Goal: Task Accomplishment & Management: Use online tool/utility

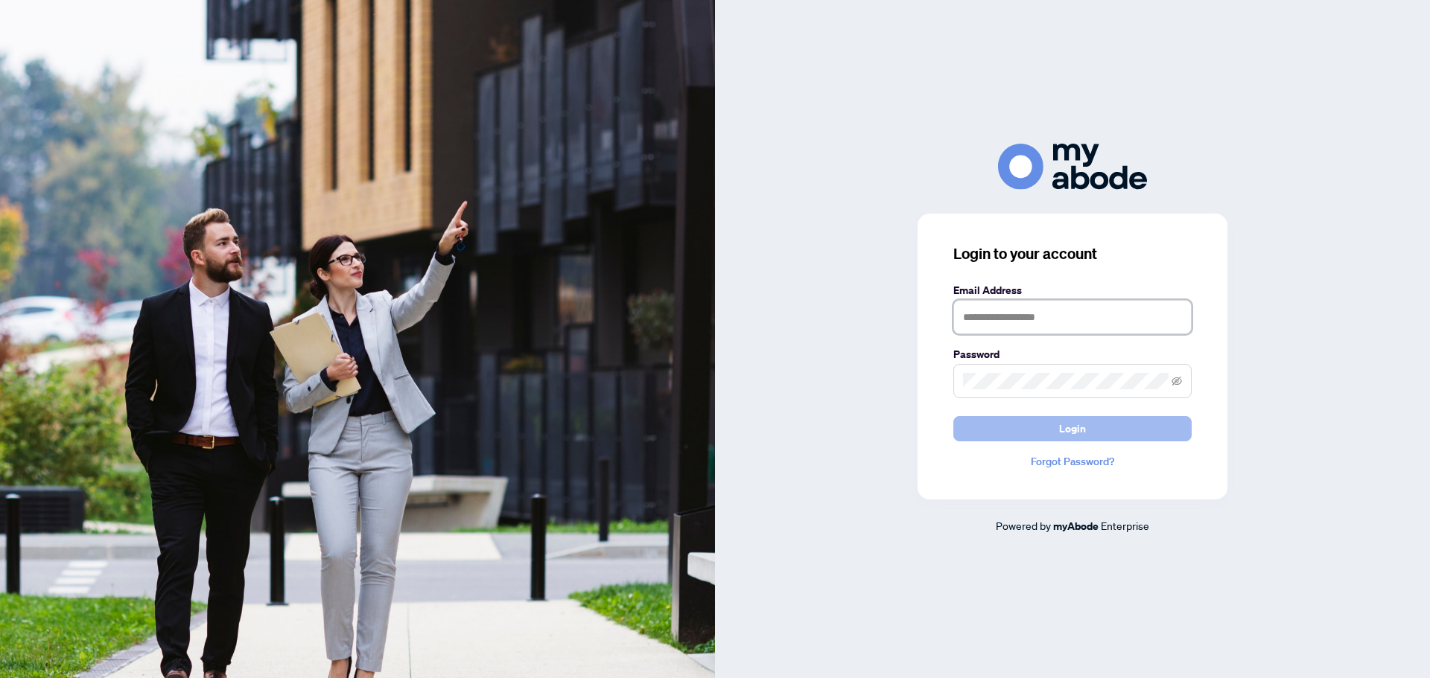
type input "**********"
click at [1018, 420] on button "Login" at bounding box center [1072, 428] width 238 height 25
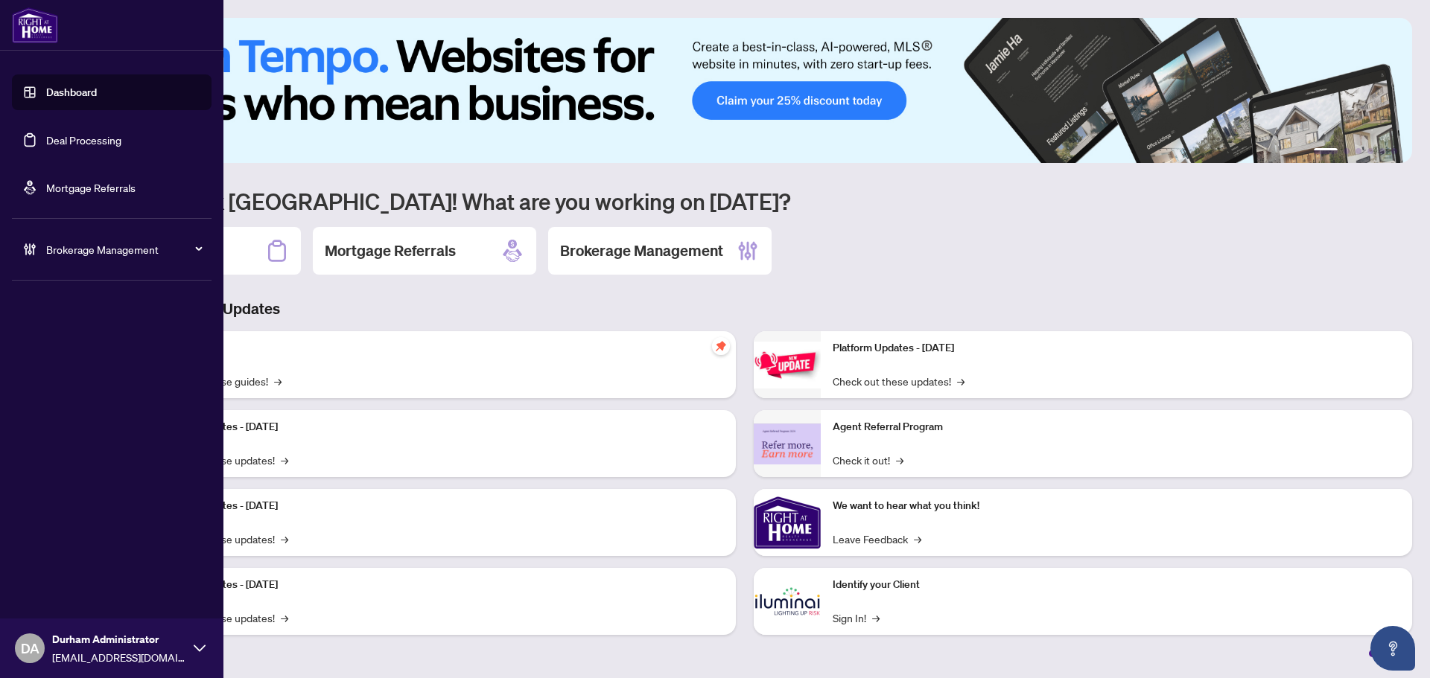
click at [46, 133] on link "Deal Processing" at bounding box center [83, 139] width 75 height 13
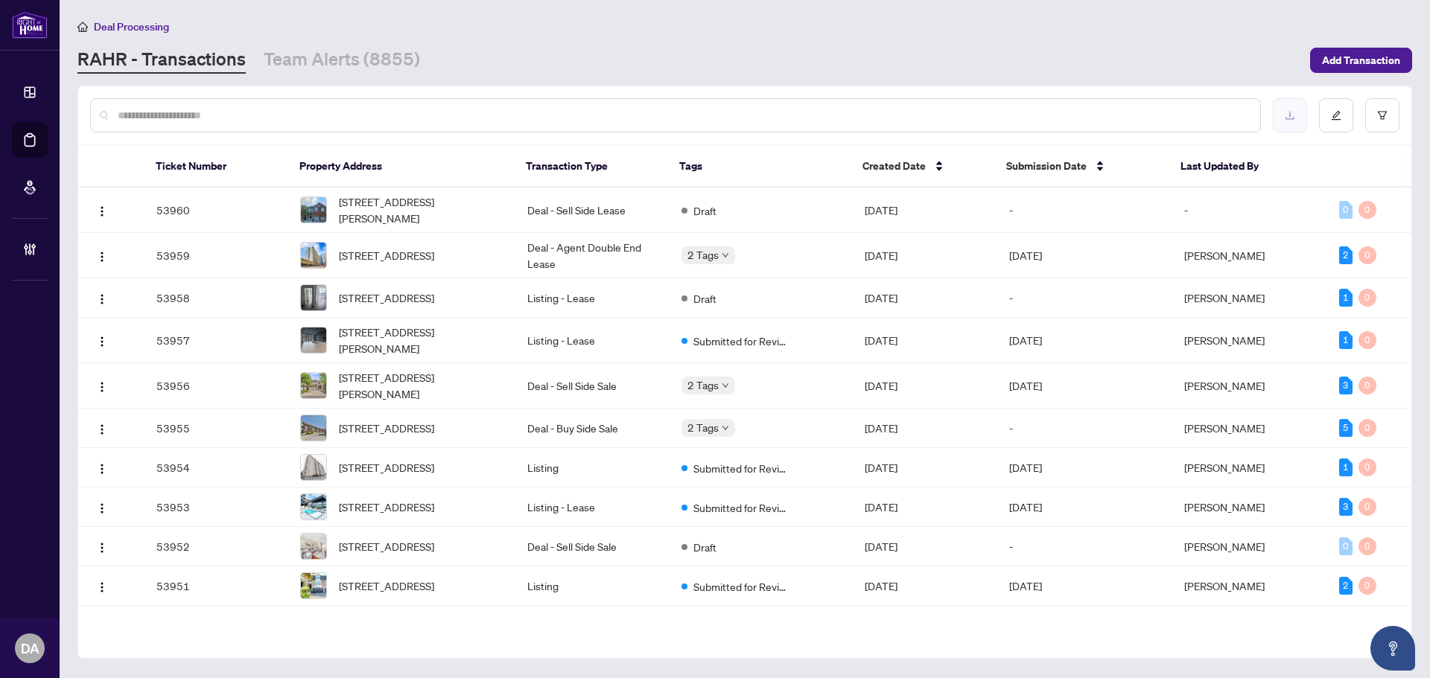
click at [1286, 119] on icon "download" at bounding box center [1289, 115] width 10 height 10
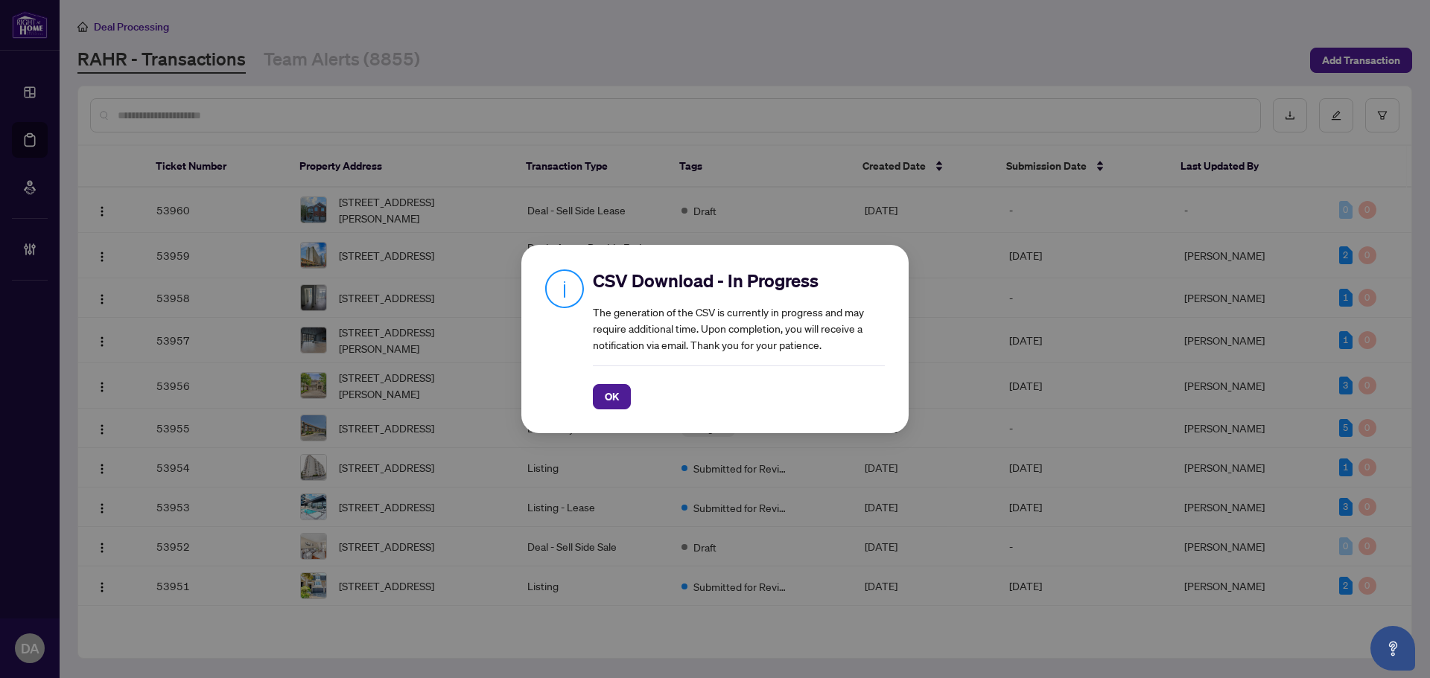
drag, startPoint x: 602, startPoint y: 398, endPoint x: 612, endPoint y: 394, distance: 10.4
click at [602, 398] on button "OK" at bounding box center [612, 396] width 38 height 25
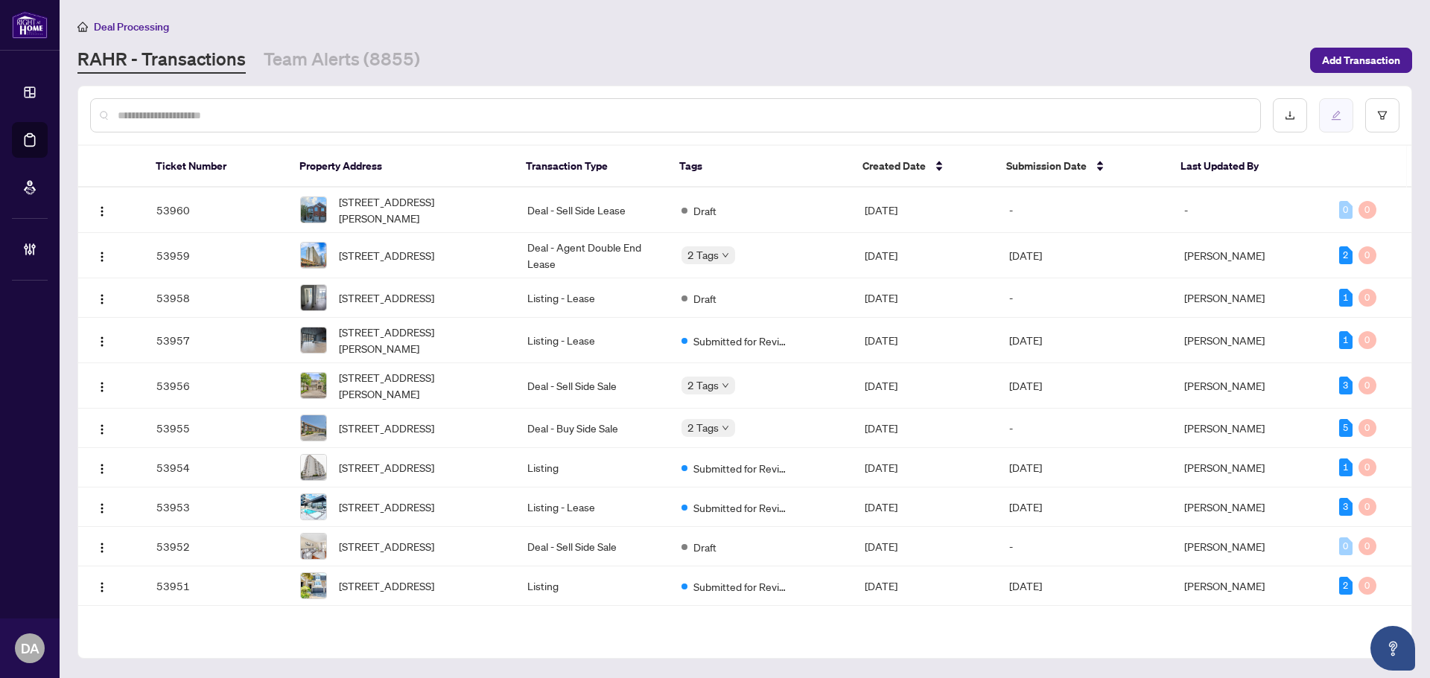
click at [1330, 120] on button "button" at bounding box center [1336, 115] width 34 height 34
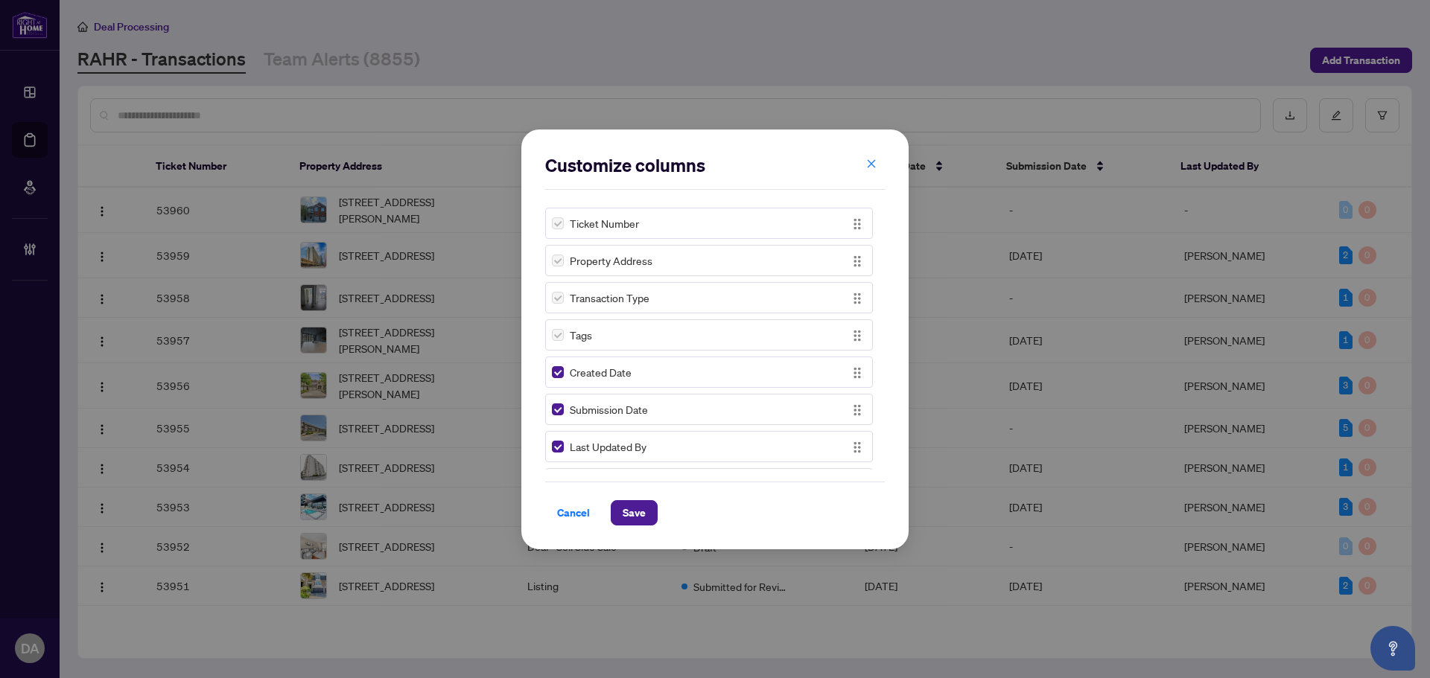
drag, startPoint x: 1396, startPoint y: 126, endPoint x: 1373, endPoint y: 138, distance: 26.0
click at [1395, 127] on div "Customize columns Ticket Number Property Address Transaction Type Tags Created …" at bounding box center [715, 339] width 1430 height 678
drag, startPoint x: 862, startPoint y: 159, endPoint x: 1072, endPoint y: 160, distance: 210.0
click at [862, 159] on button "button" at bounding box center [871, 164] width 30 height 25
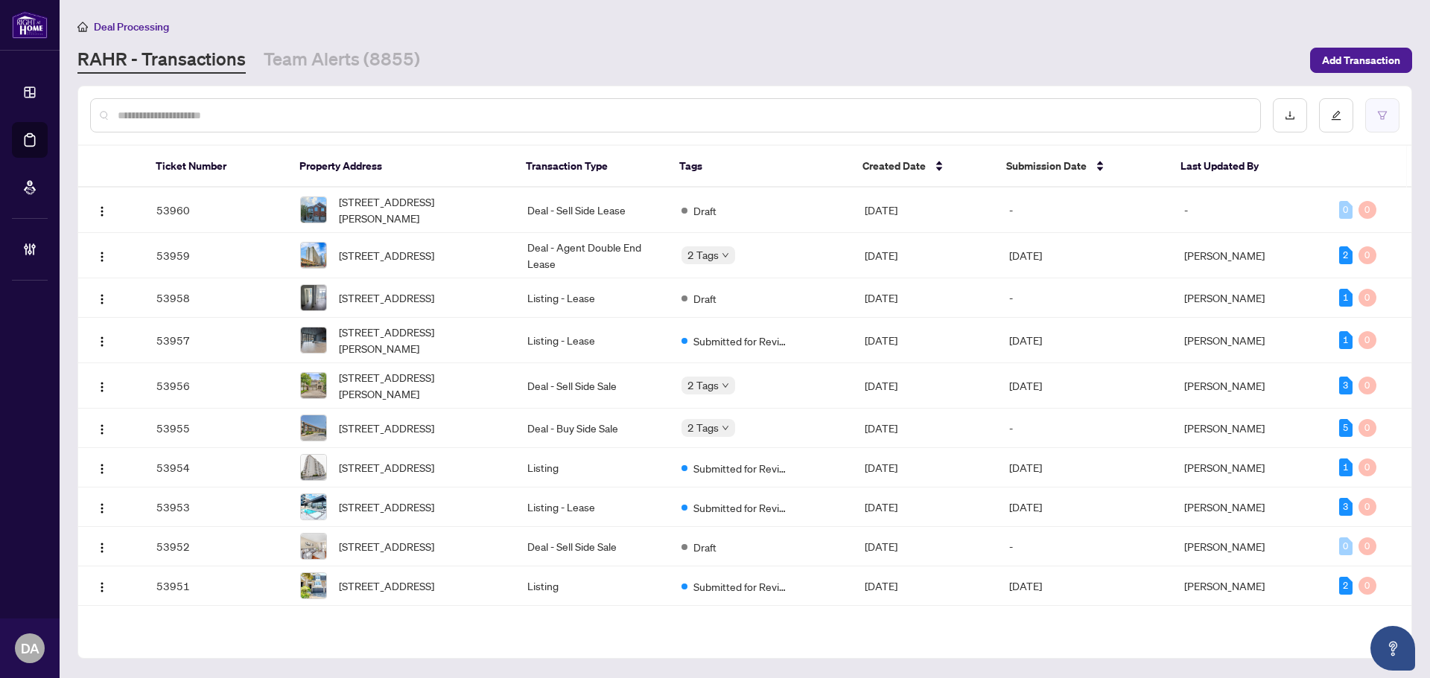
click at [1374, 113] on button "button" at bounding box center [1382, 115] width 34 height 34
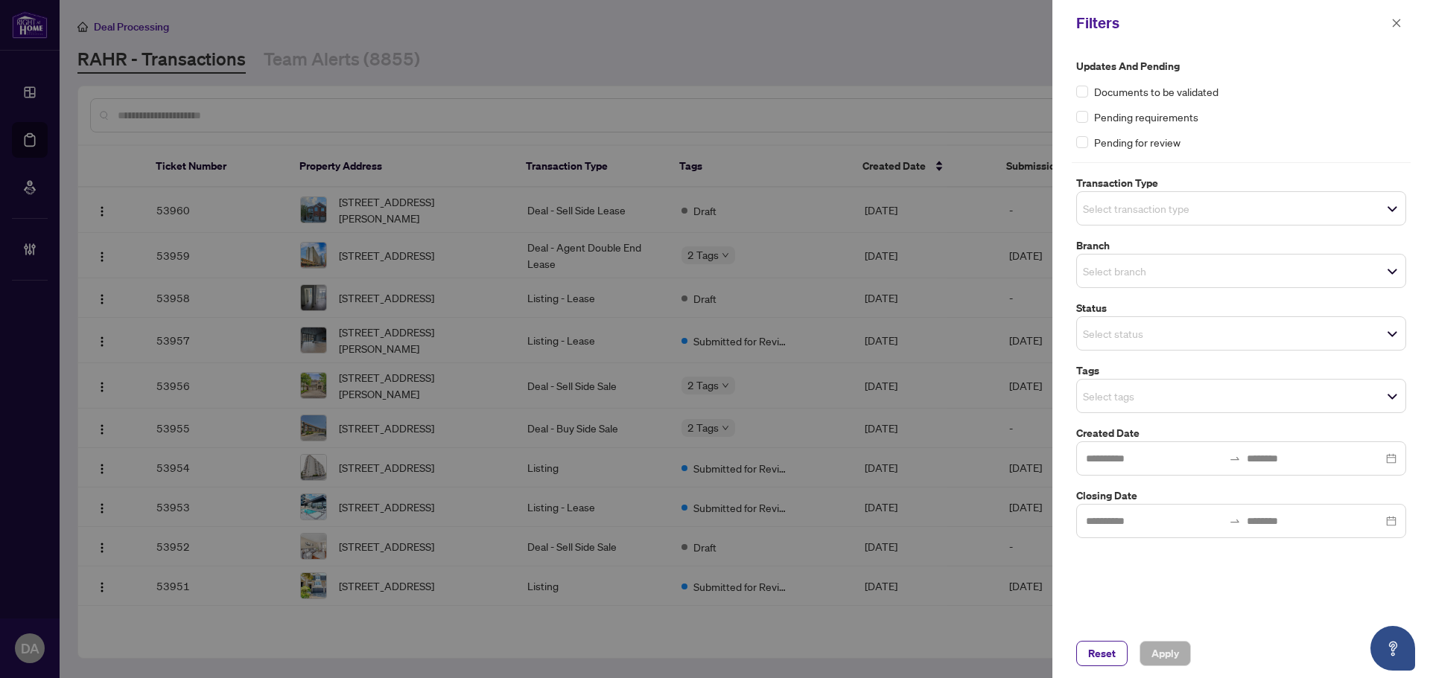
drag, startPoint x: 872, startPoint y: 68, endPoint x: 848, endPoint y: 140, distance: 76.1
click at [873, 68] on div at bounding box center [715, 339] width 1430 height 678
drag, startPoint x: 812, startPoint y: 110, endPoint x: 824, endPoint y: 112, distance: 12.9
click at [812, 110] on div at bounding box center [715, 339] width 1430 height 678
click at [1399, 20] on icon "close" at bounding box center [1396, 23] width 8 height 8
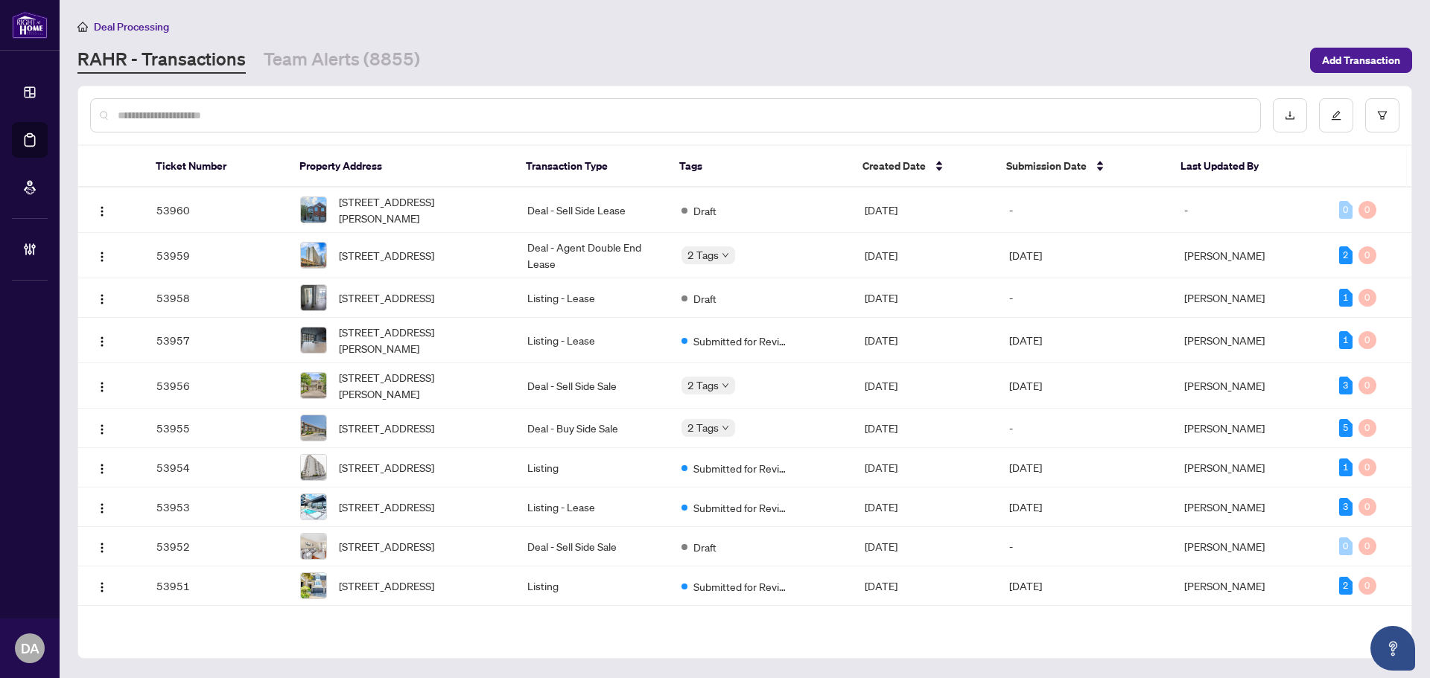
click at [522, 118] on input "text" at bounding box center [683, 115] width 1130 height 16
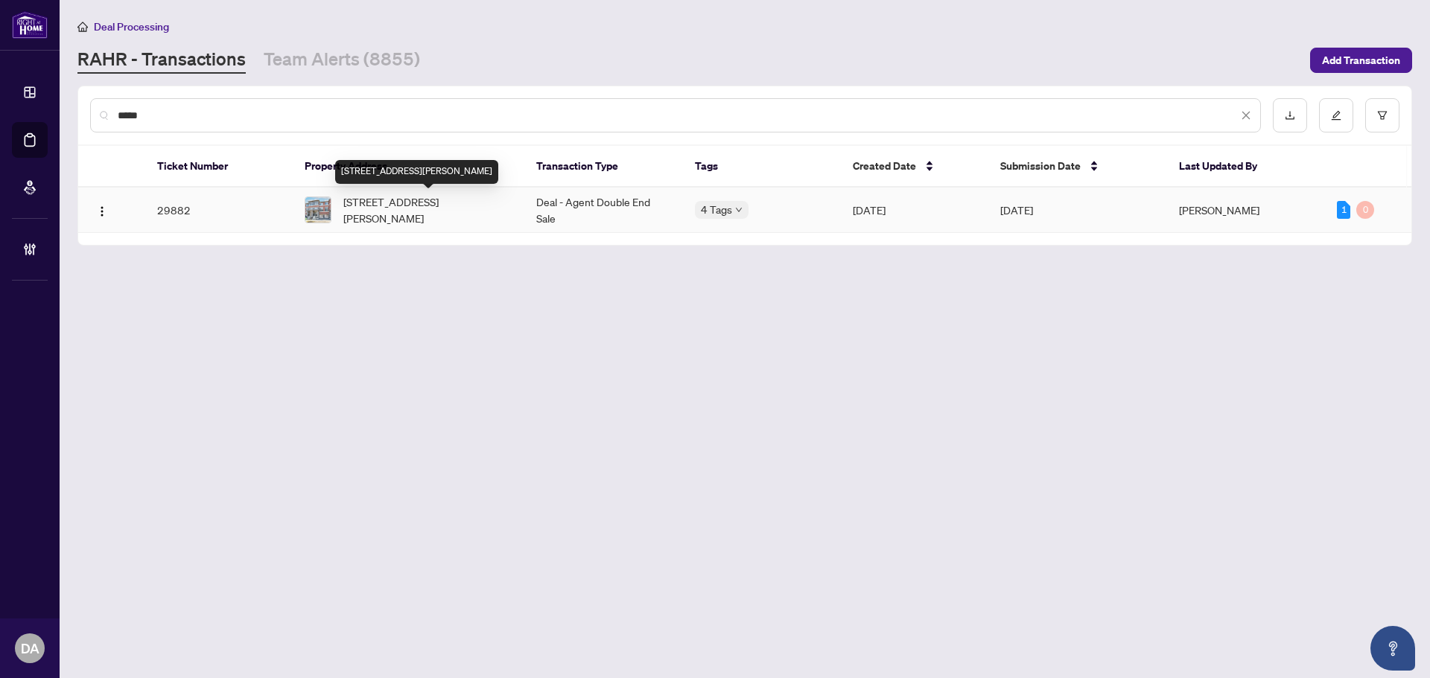
type input "*****"
click at [471, 205] on span "56 Douet Lane, Ajax, Ontario L1Z 0V4, Canada" at bounding box center [427, 210] width 169 height 33
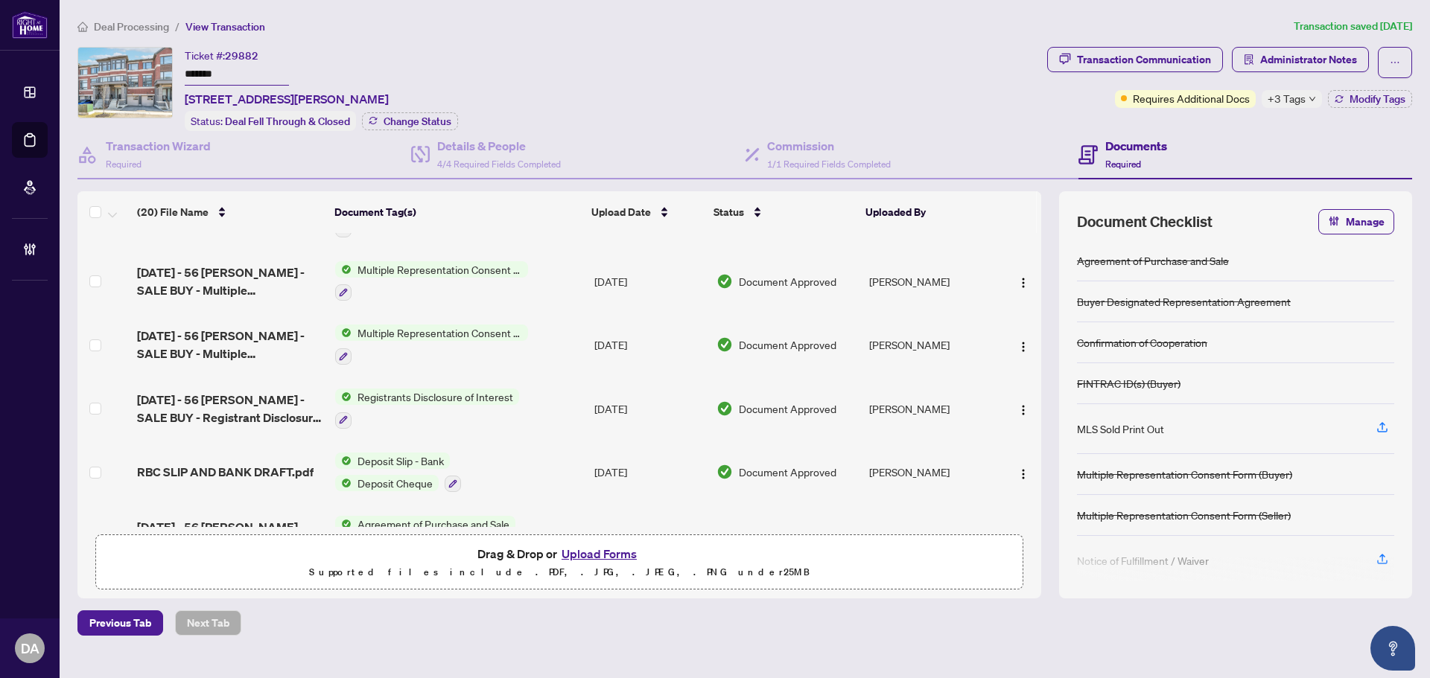
scroll to position [977, 0]
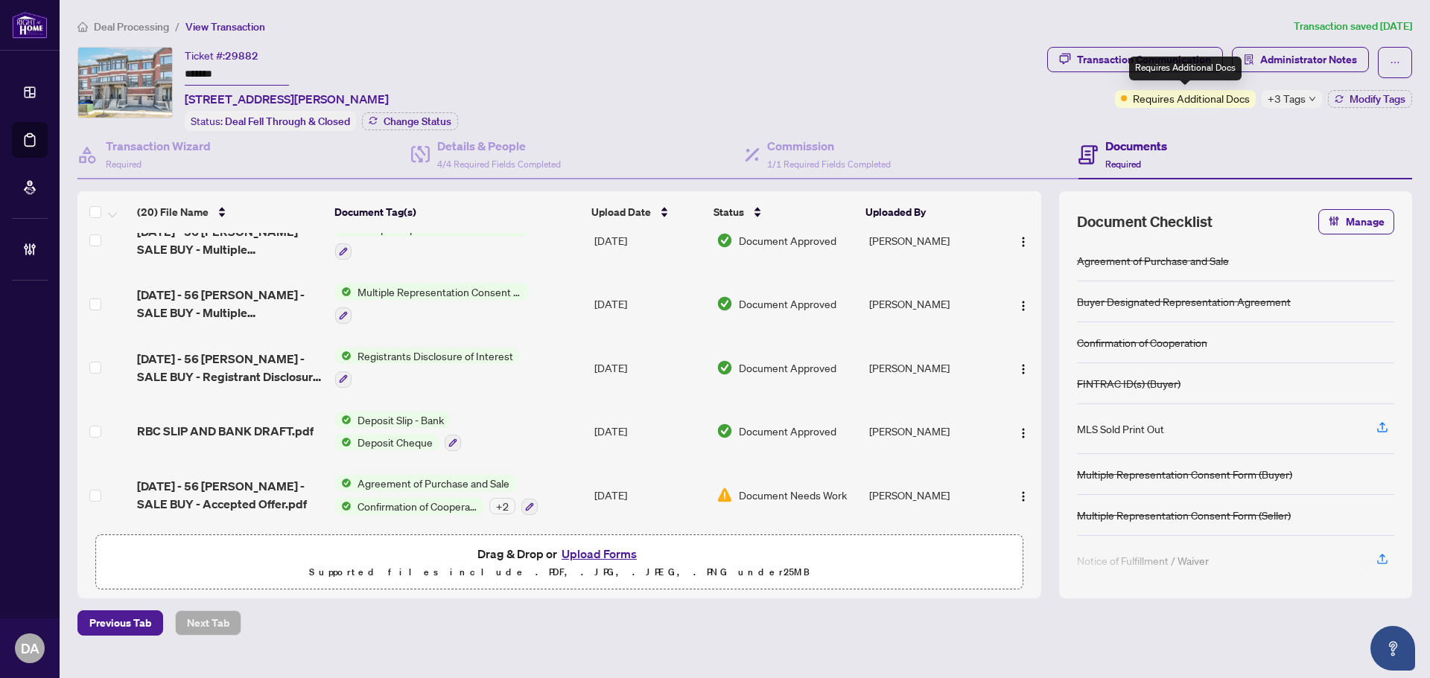
drag, startPoint x: 1213, startPoint y: 105, endPoint x: 1243, endPoint y: 95, distance: 32.0
click at [1213, 105] on span "Requires Additional Docs" at bounding box center [1190, 98] width 117 height 16
click at [1091, 63] on div "Transaction Communication" at bounding box center [1144, 60] width 134 height 24
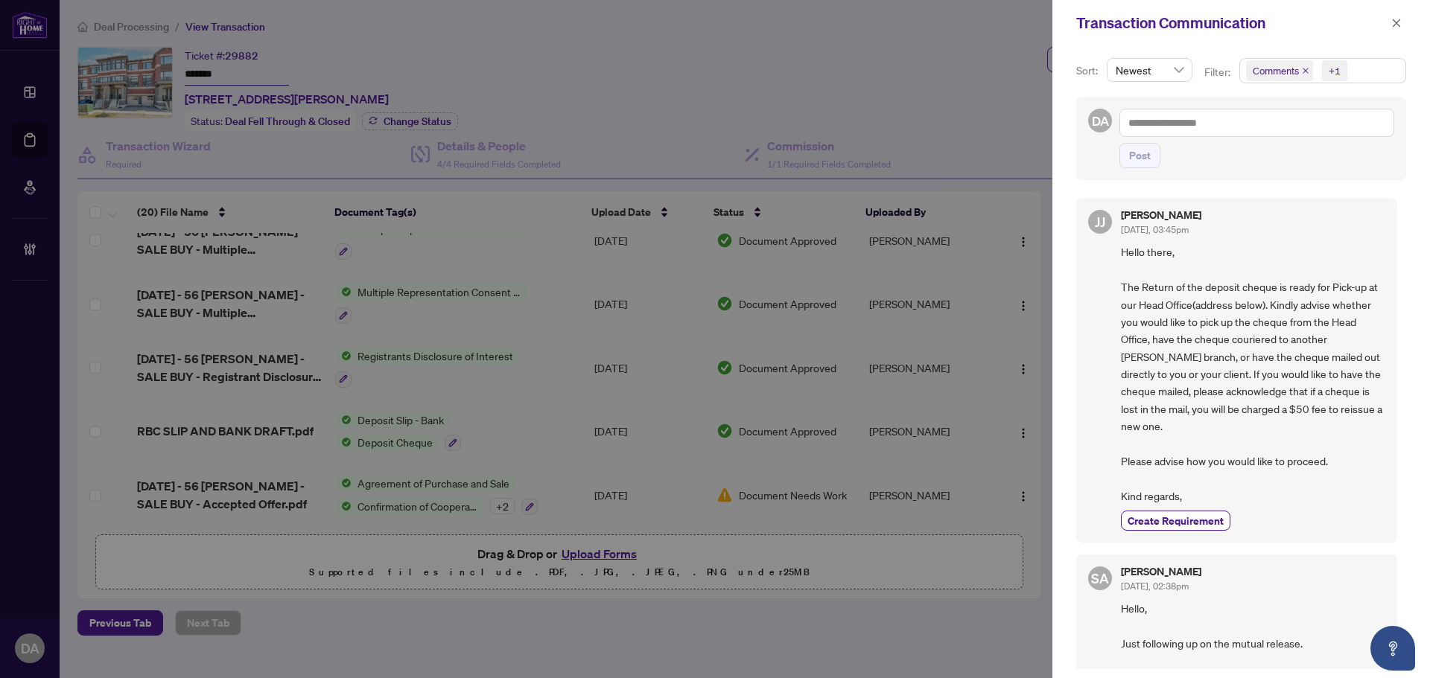
click at [1393, 22] on icon "close" at bounding box center [1396, 23] width 10 height 10
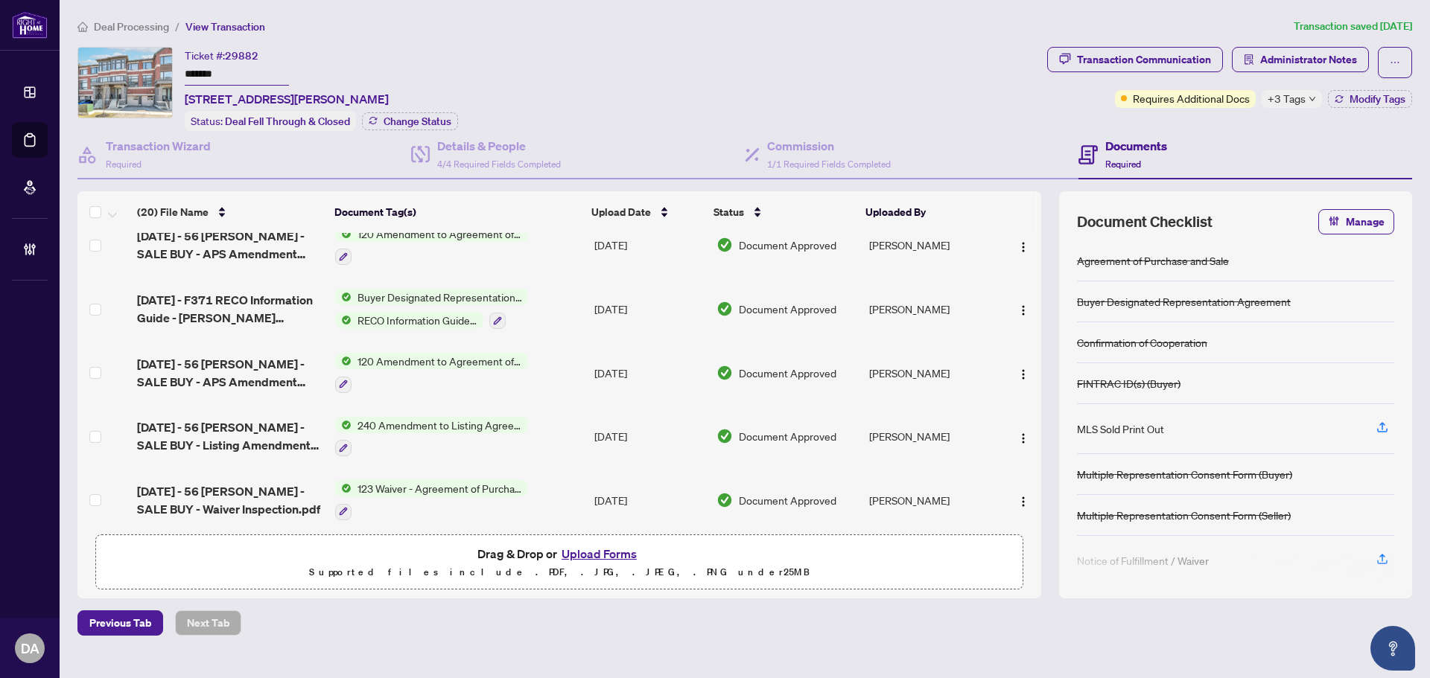
scroll to position [0, 0]
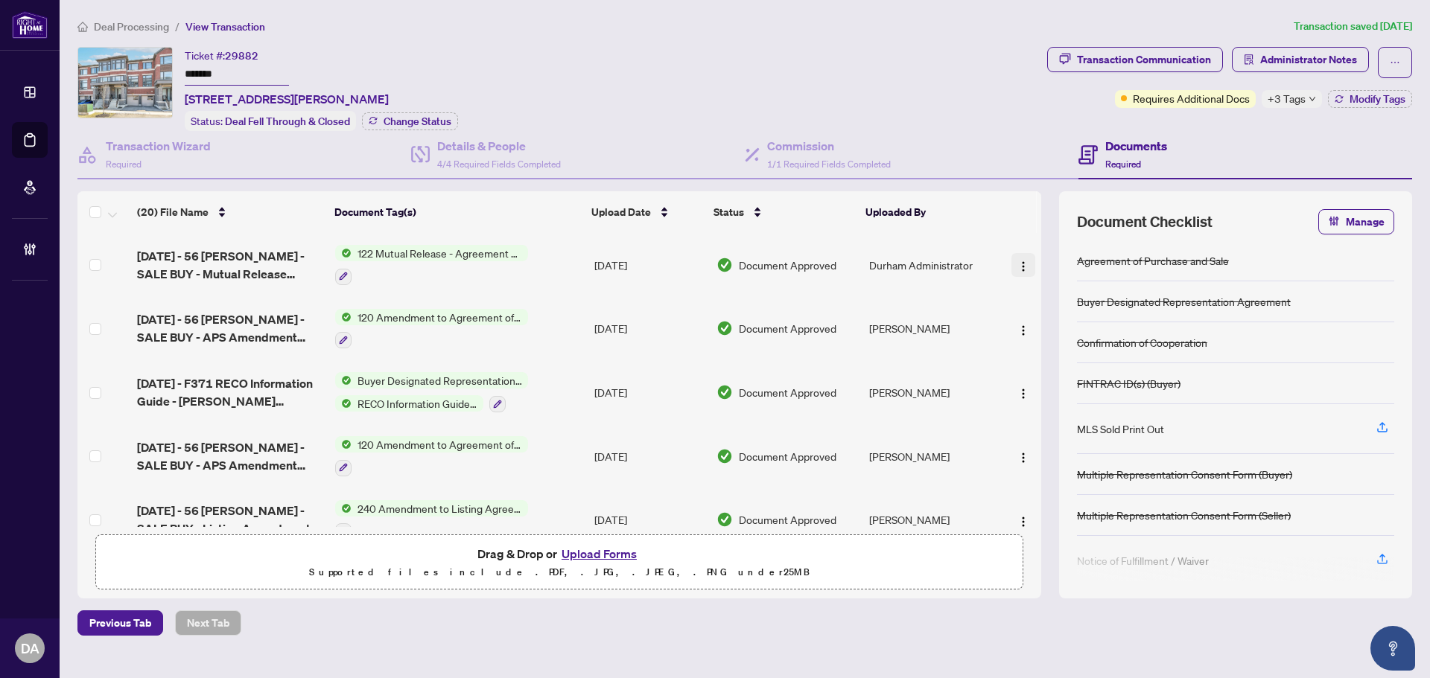
click at [1020, 264] on img "button" at bounding box center [1023, 267] width 12 height 12
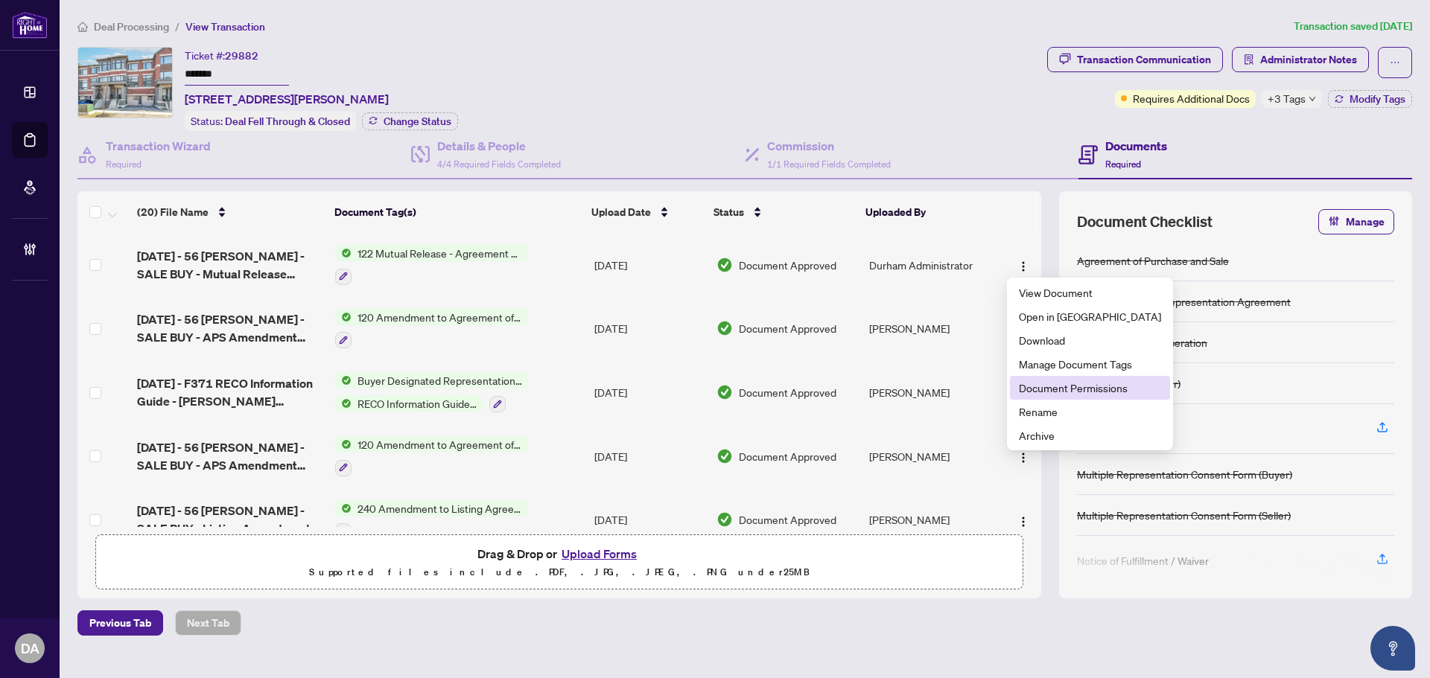
click at [1059, 384] on span "Document Permissions" at bounding box center [1090, 388] width 142 height 16
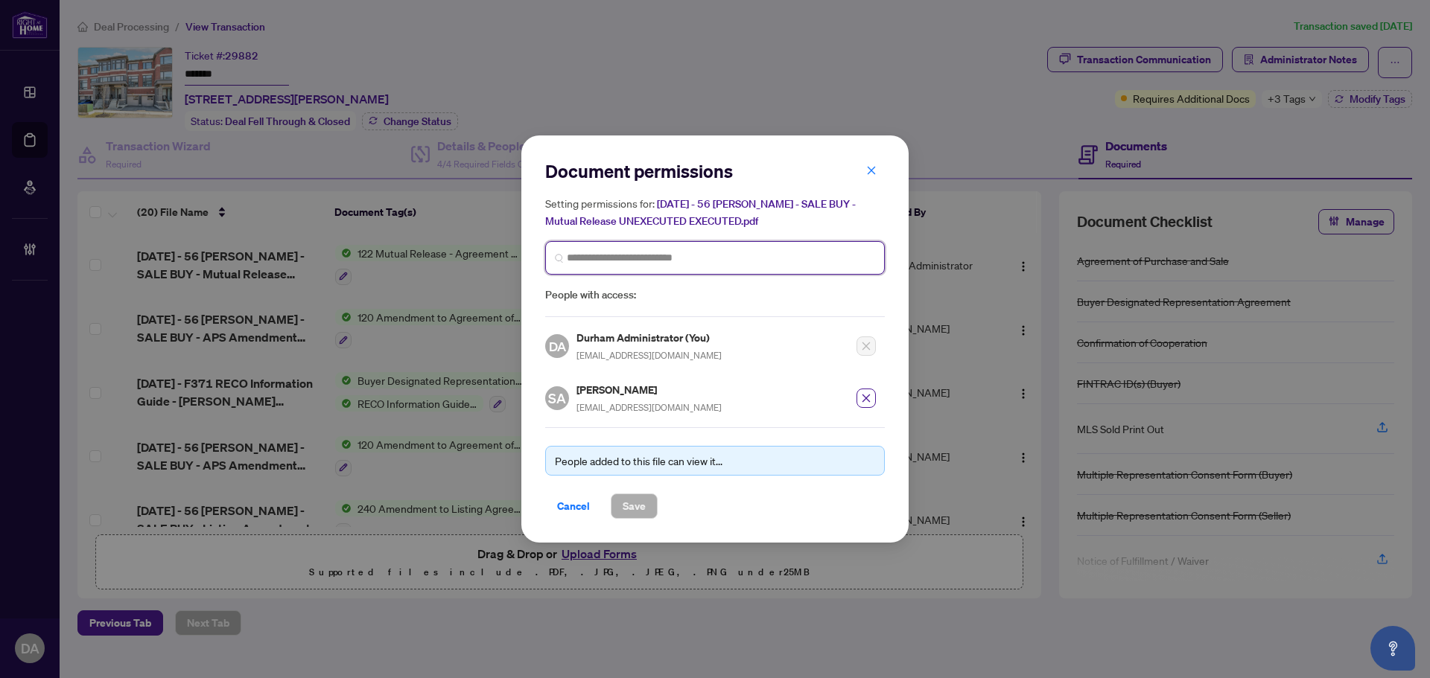
click at [687, 262] on input "search" at bounding box center [721, 258] width 308 height 16
drag, startPoint x: 727, startPoint y: 155, endPoint x: 758, endPoint y: 175, distance: 36.6
click at [755, 176] on div "Document permissions Setting permissions for: 2025-07-15 - 56 Douet Lane - SALE…" at bounding box center [714, 339] width 387 height 407
click at [868, 175] on icon "close" at bounding box center [871, 170] width 10 height 10
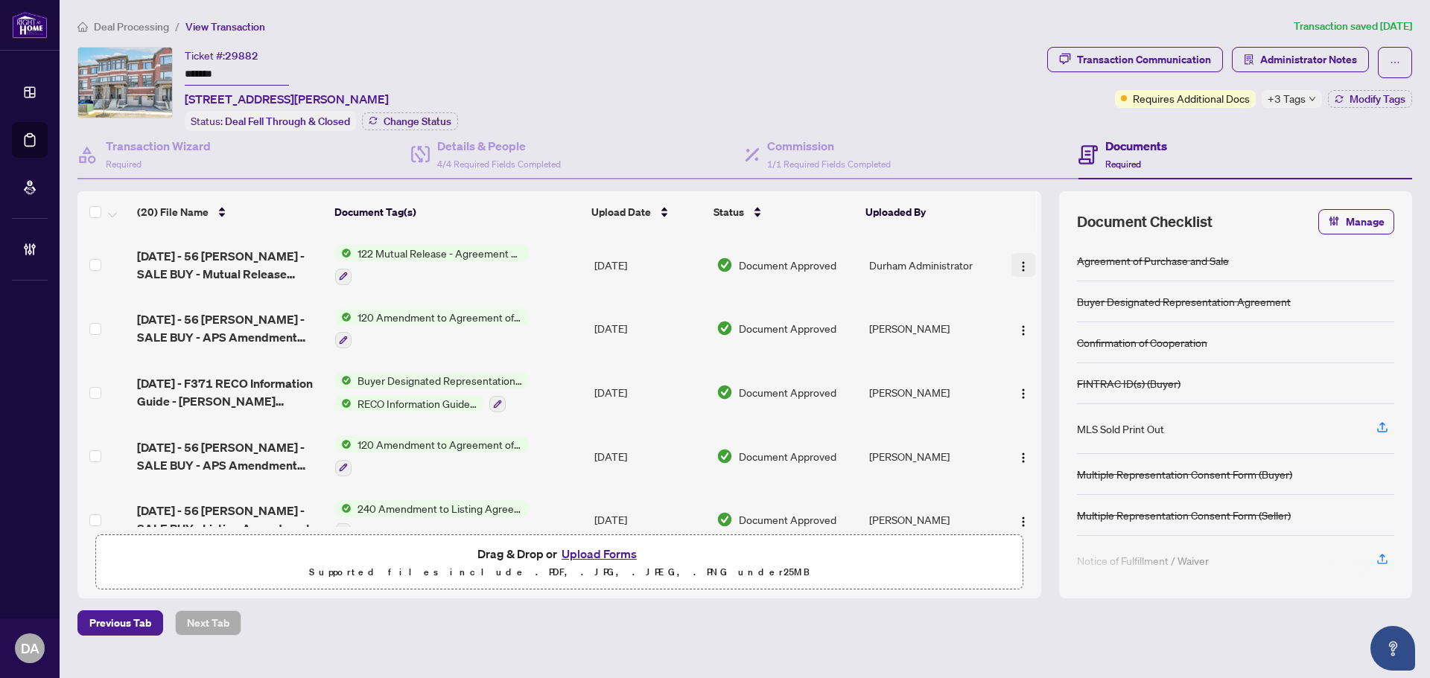
click at [1017, 258] on span "button" at bounding box center [1023, 265] width 12 height 16
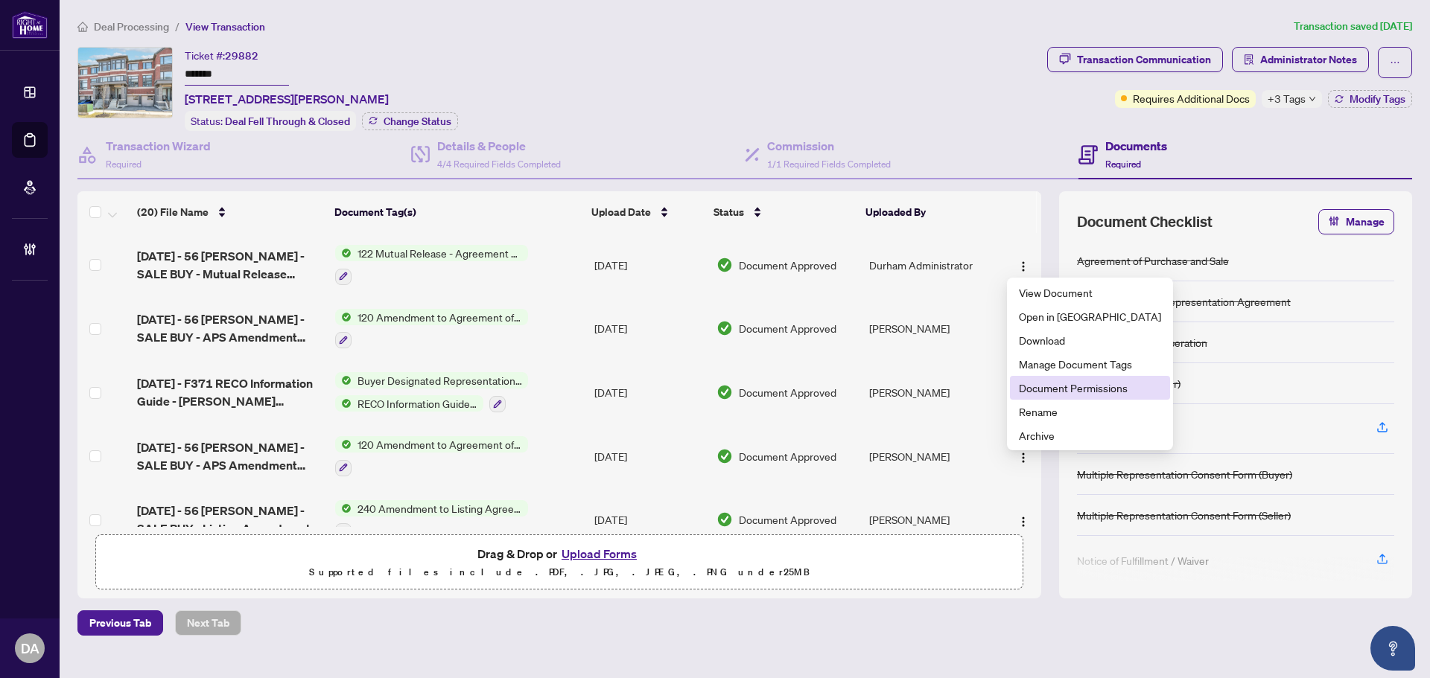
click at [1061, 392] on span "Document Permissions" at bounding box center [1090, 388] width 142 height 16
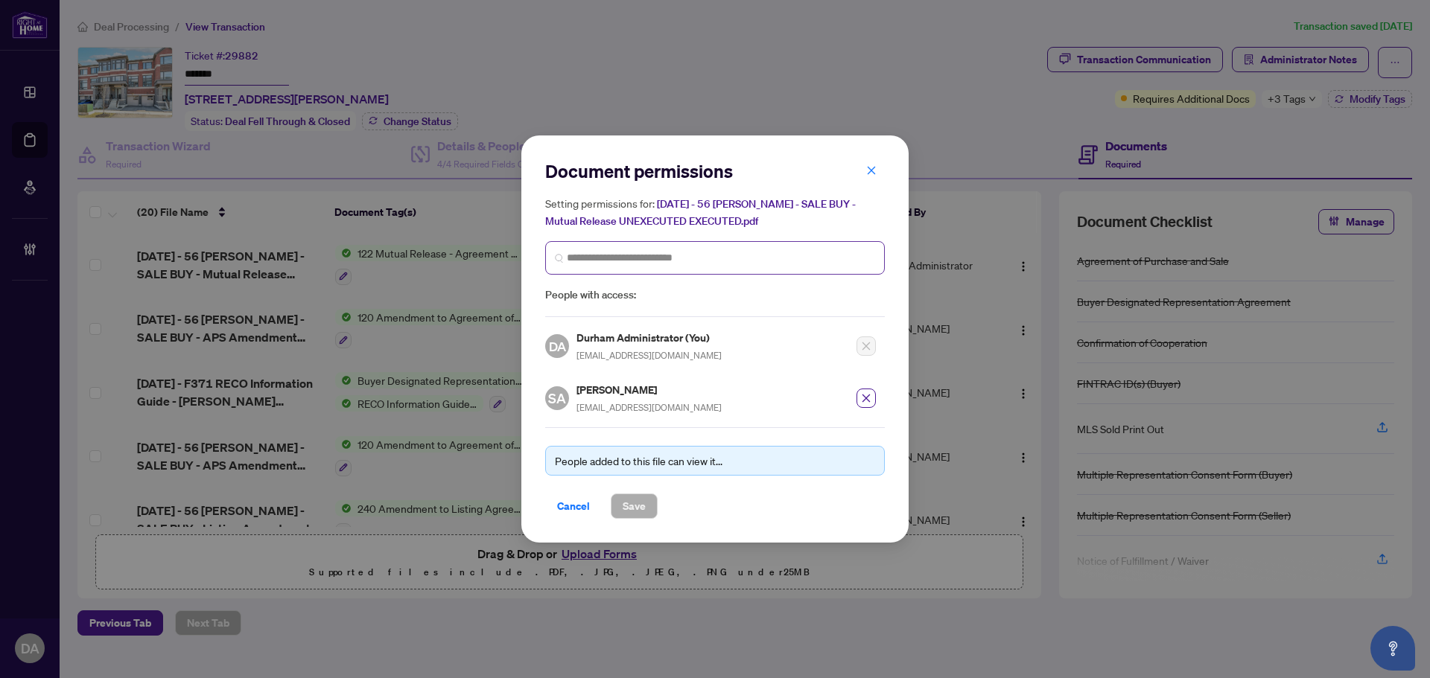
click at [611, 247] on span at bounding box center [715, 258] width 340 height 34
type input "******"
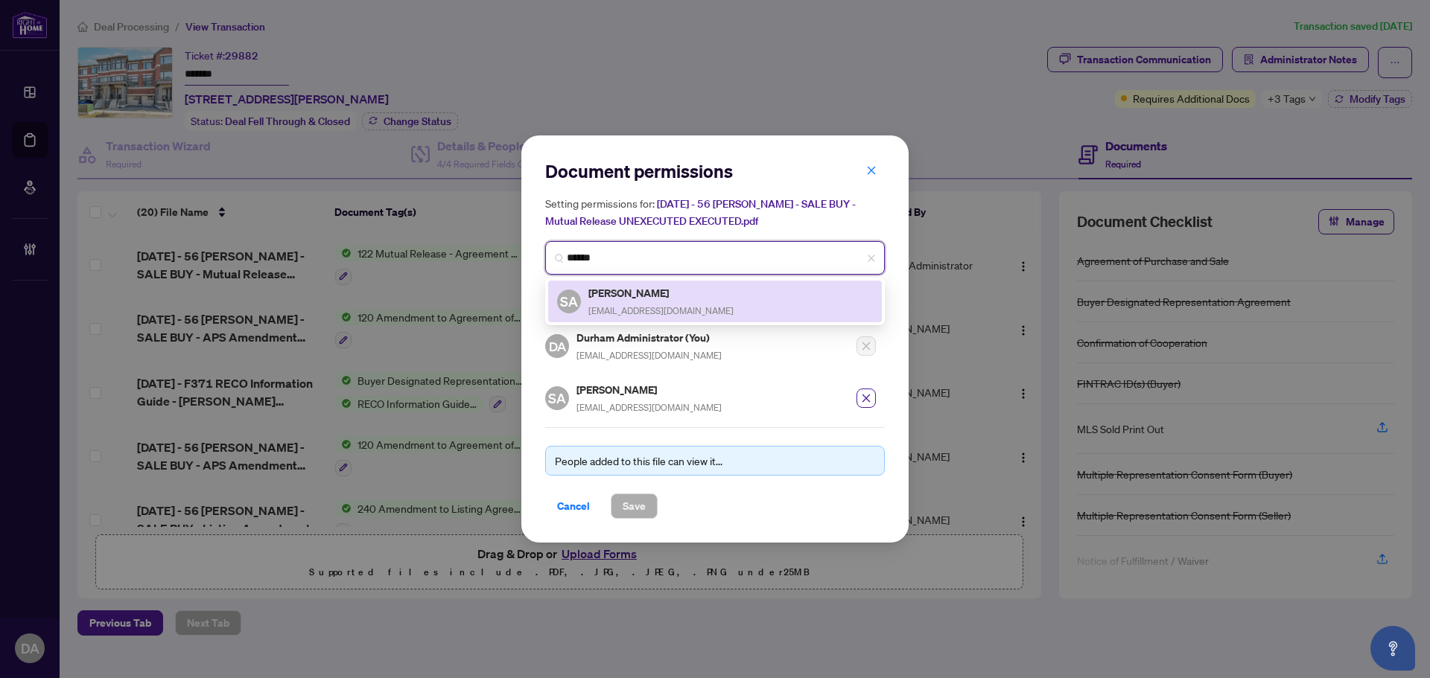
click at [669, 304] on div "Serwat Ahmed newcondos4u@gmail.com" at bounding box center [660, 301] width 145 height 34
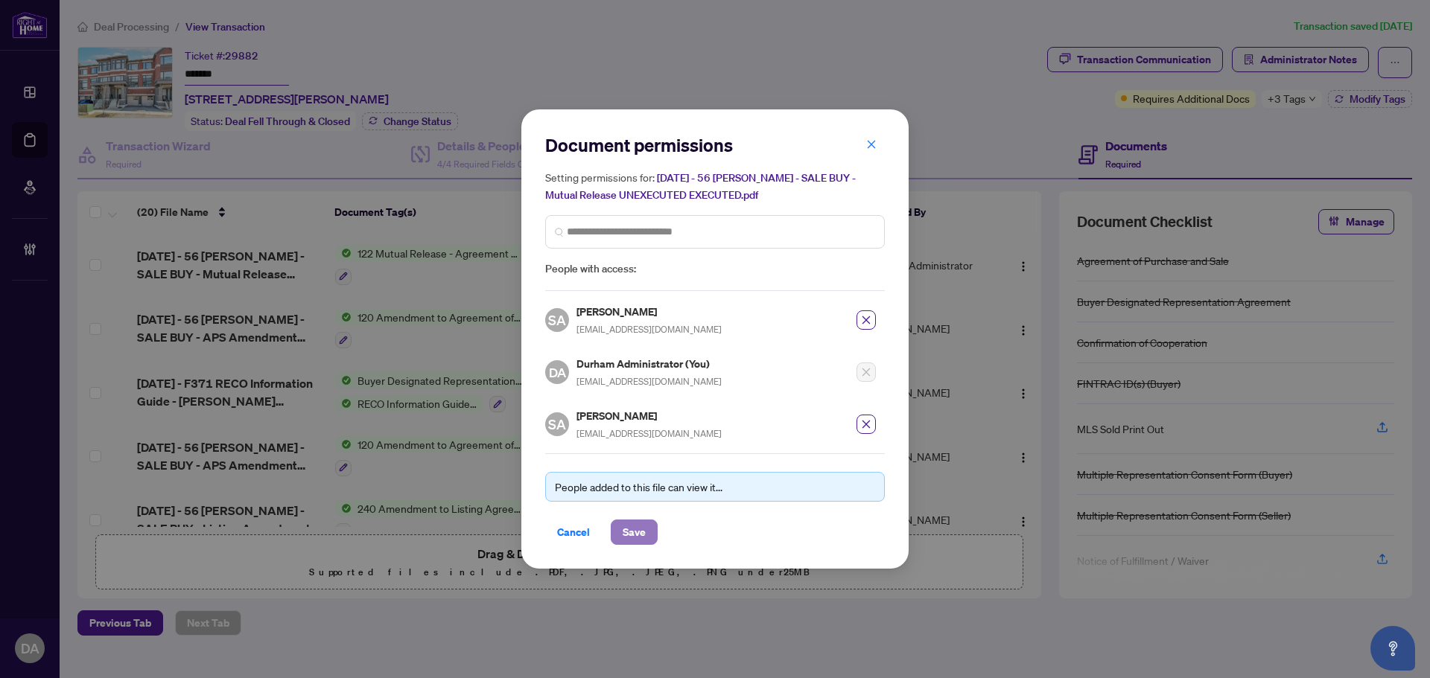
click at [645, 535] on span "Save" at bounding box center [633, 532] width 23 height 24
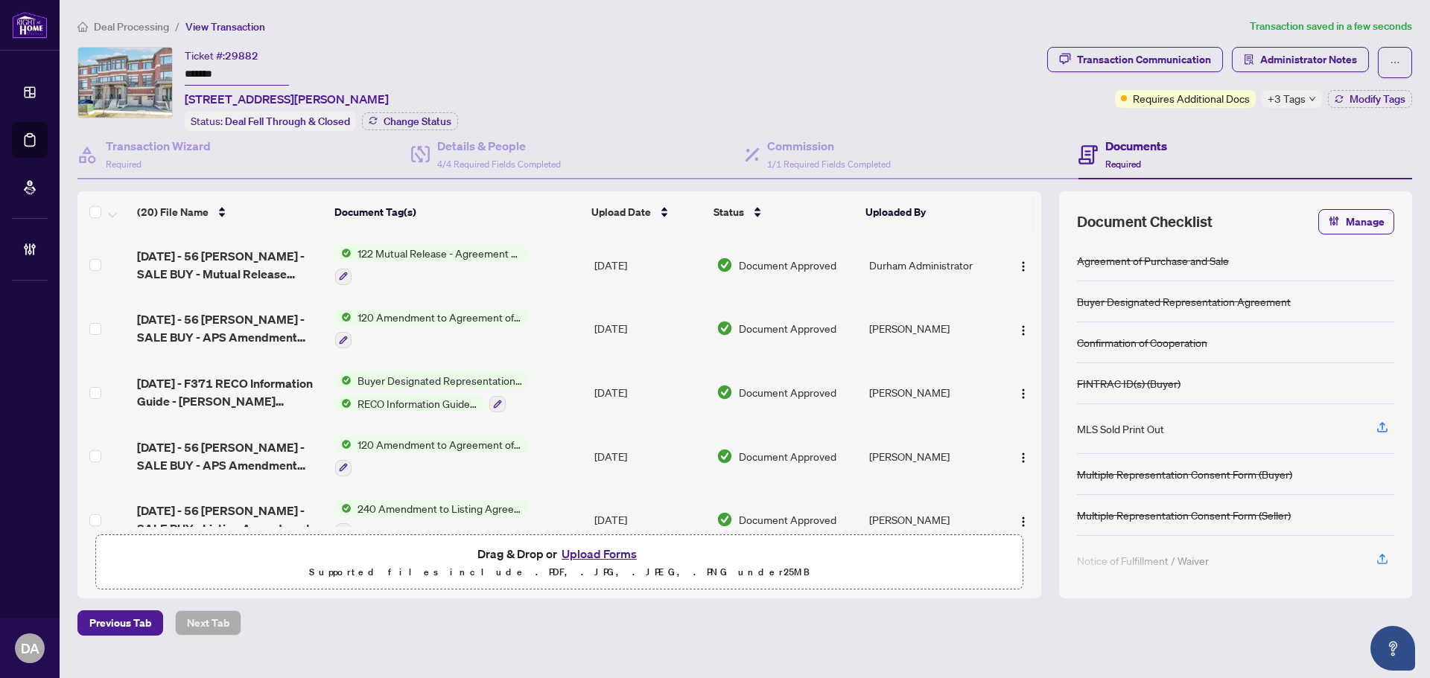
click at [127, 30] on span "Deal Processing" at bounding box center [131, 26] width 75 height 13
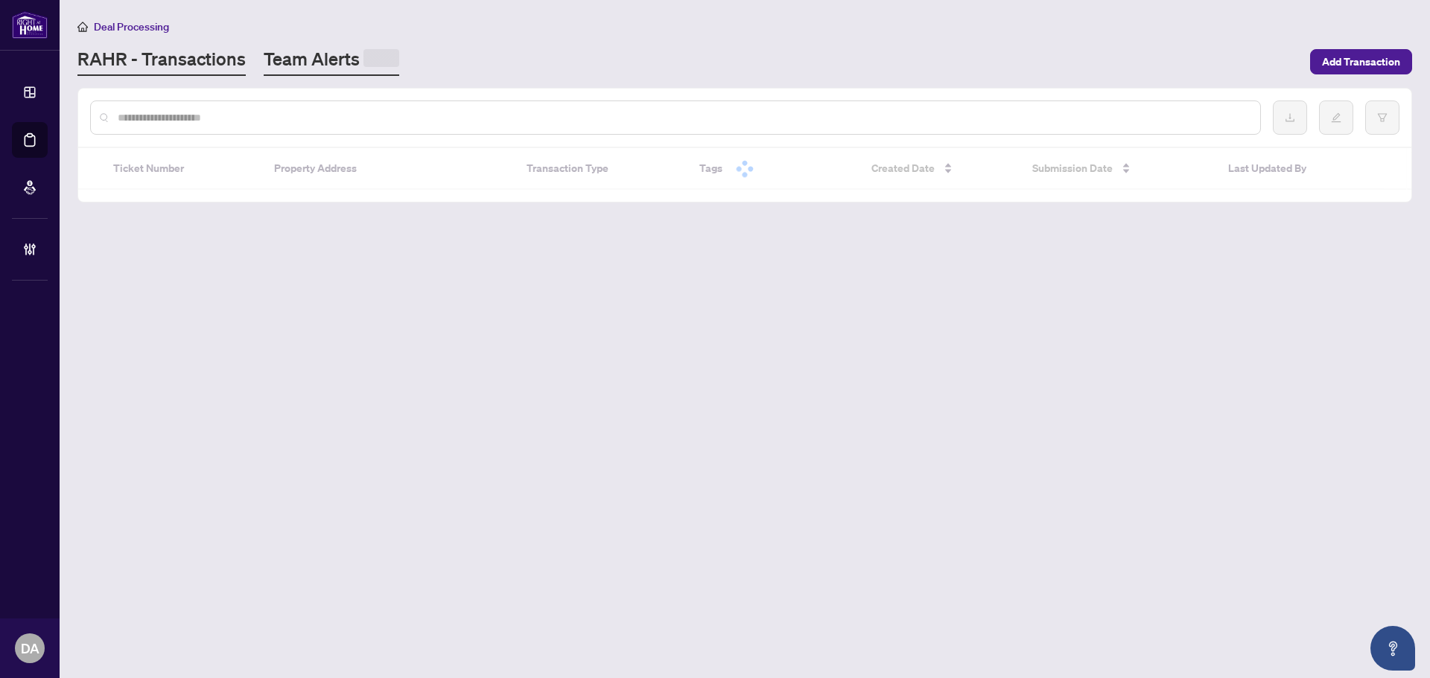
click at [326, 66] on link "Team Alerts" at bounding box center [332, 61] width 136 height 29
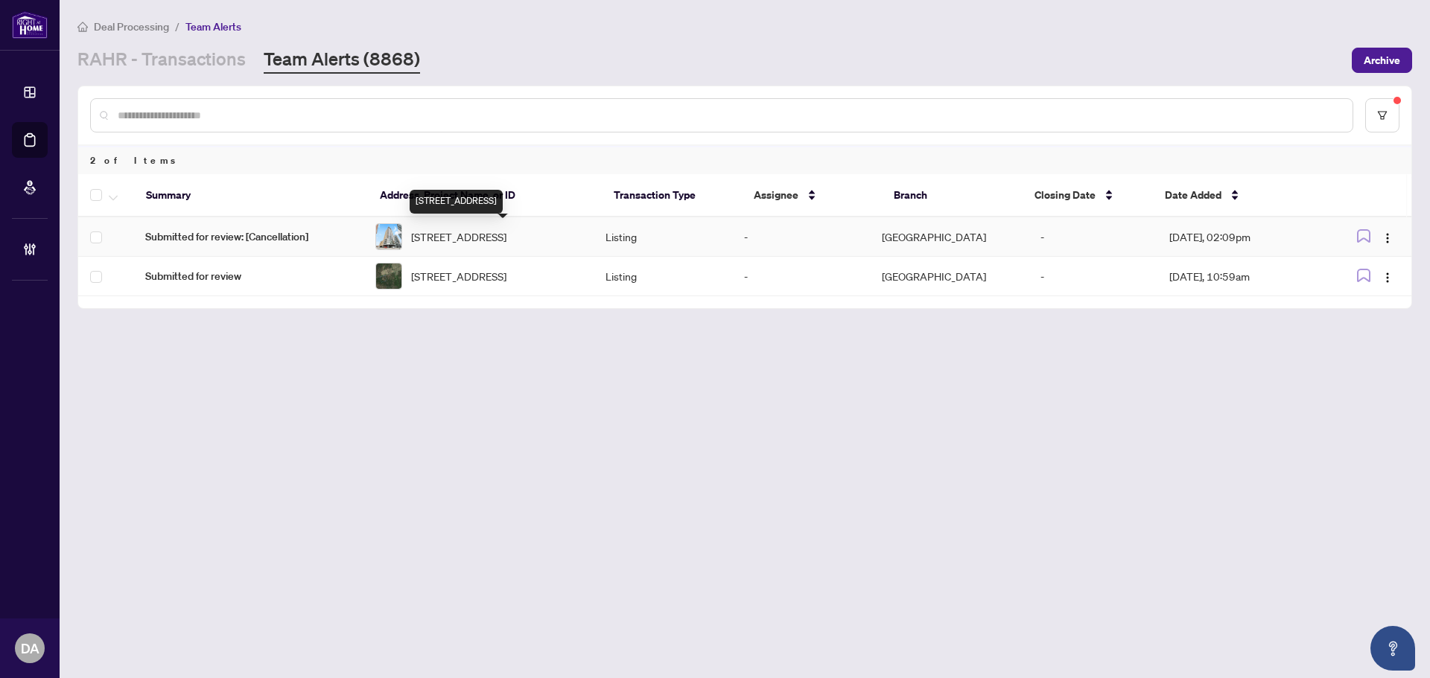
click at [471, 245] on span "2503-108 Garment St, Kitchener, Ontario N2G 0E2, Canada" at bounding box center [458, 237] width 95 height 16
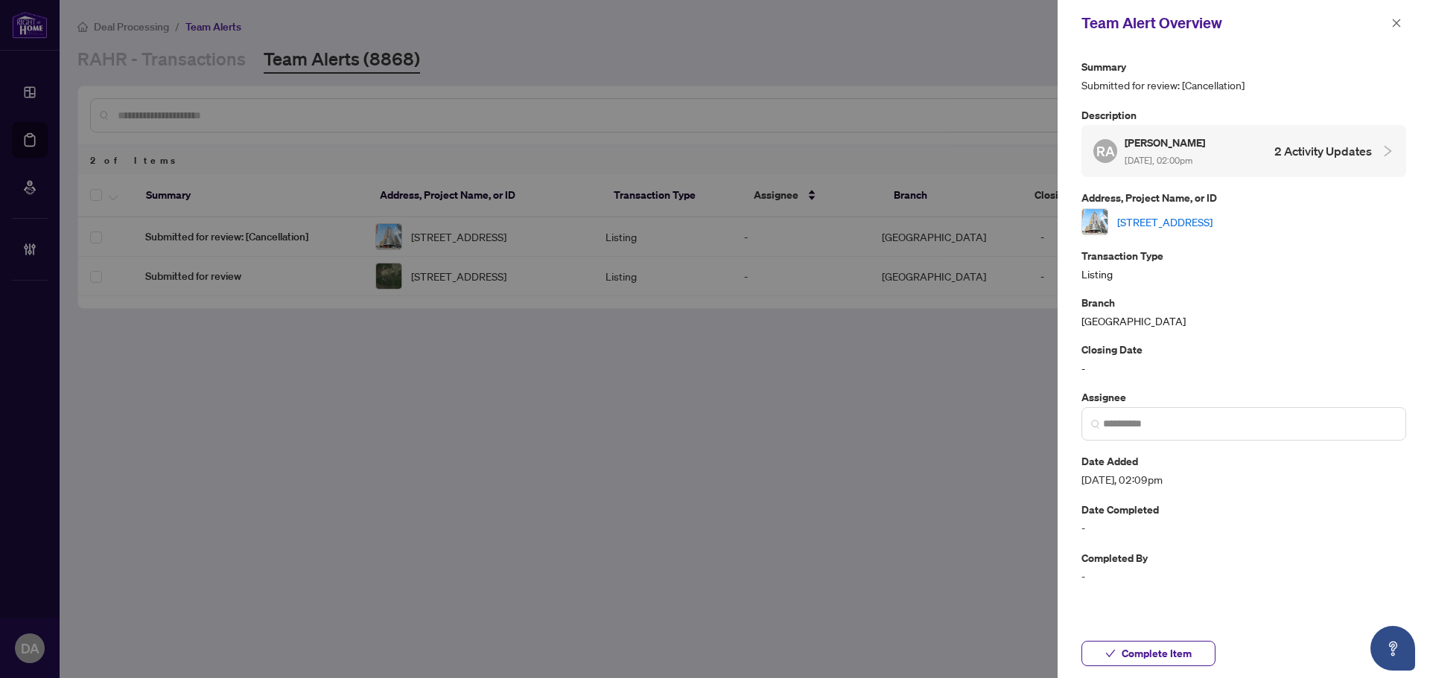
click at [1154, 223] on link "2503-108 Garment St, Kitchener, Ontario N2G 0E2, Canada" at bounding box center [1164, 222] width 95 height 16
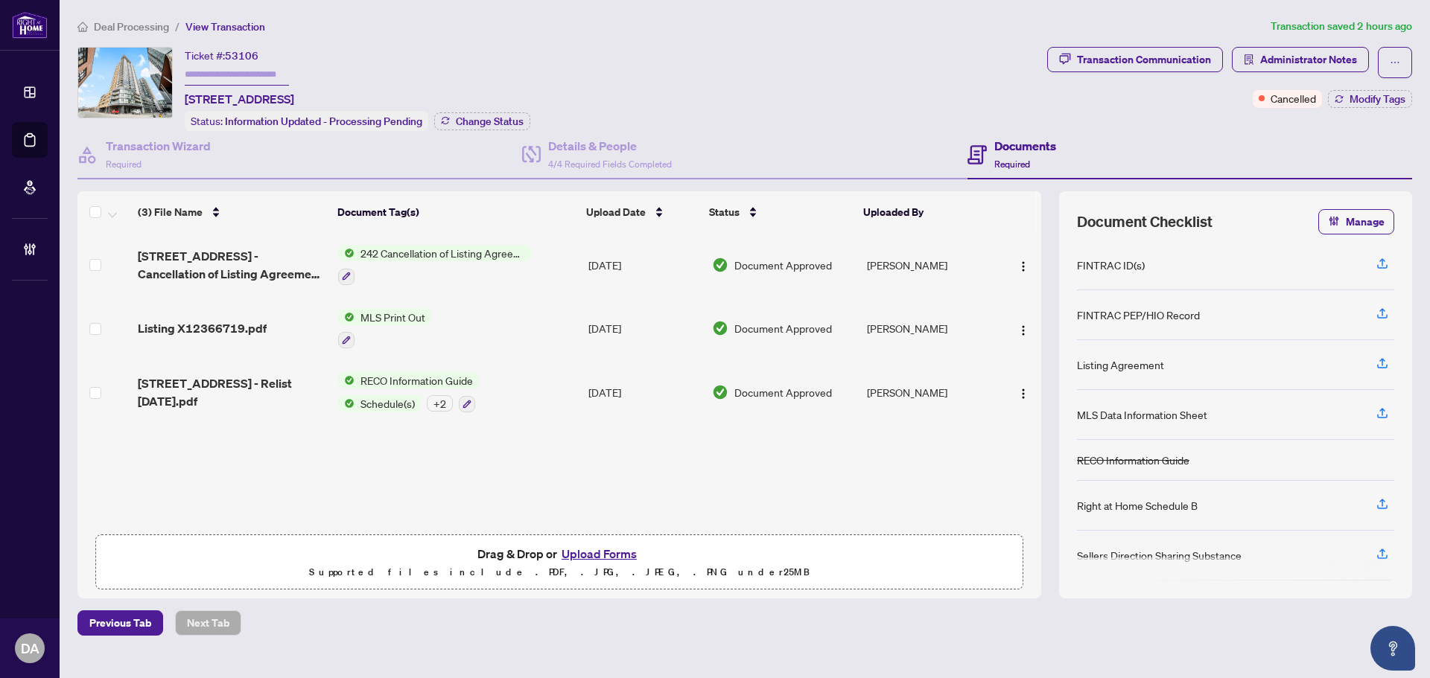
click at [130, 23] on span "Deal Processing" at bounding box center [131, 26] width 75 height 13
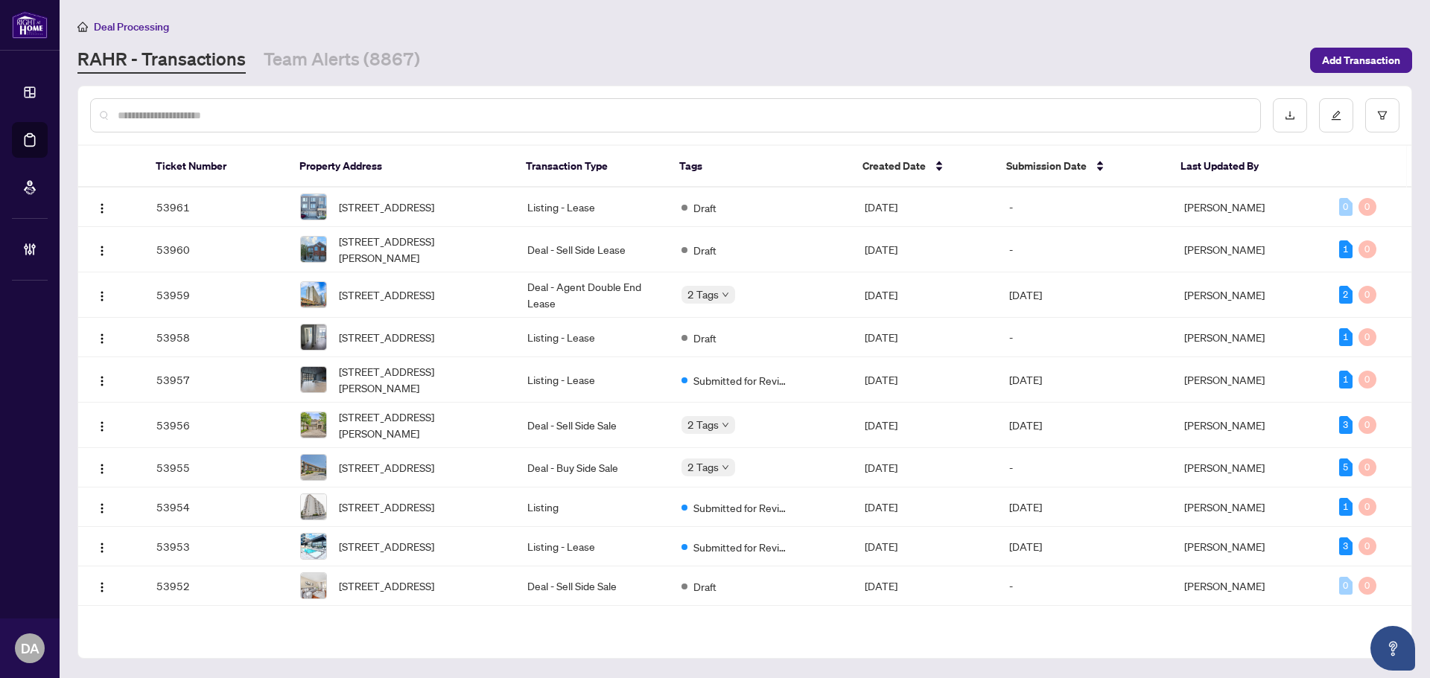
drag, startPoint x: 338, startPoint y: 36, endPoint x: 341, endPoint y: 44, distance: 8.0
click at [339, 39] on div "Deal Processing RAHR - Transactions Team Alerts (8867) Add Transaction" at bounding box center [744, 46] width 1334 height 56
click at [343, 48] on link "Team Alerts (8867)" at bounding box center [342, 60] width 156 height 27
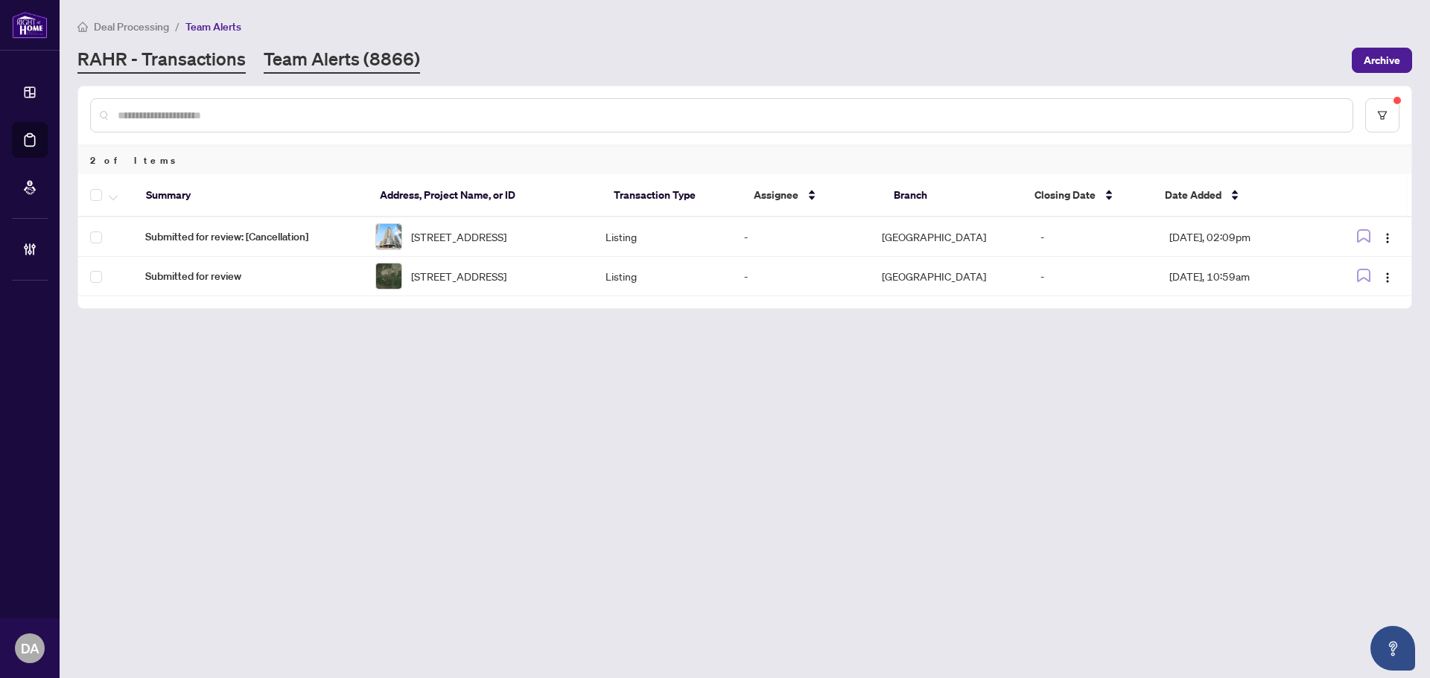
click at [188, 70] on link "RAHR - Transactions" at bounding box center [161, 60] width 168 height 27
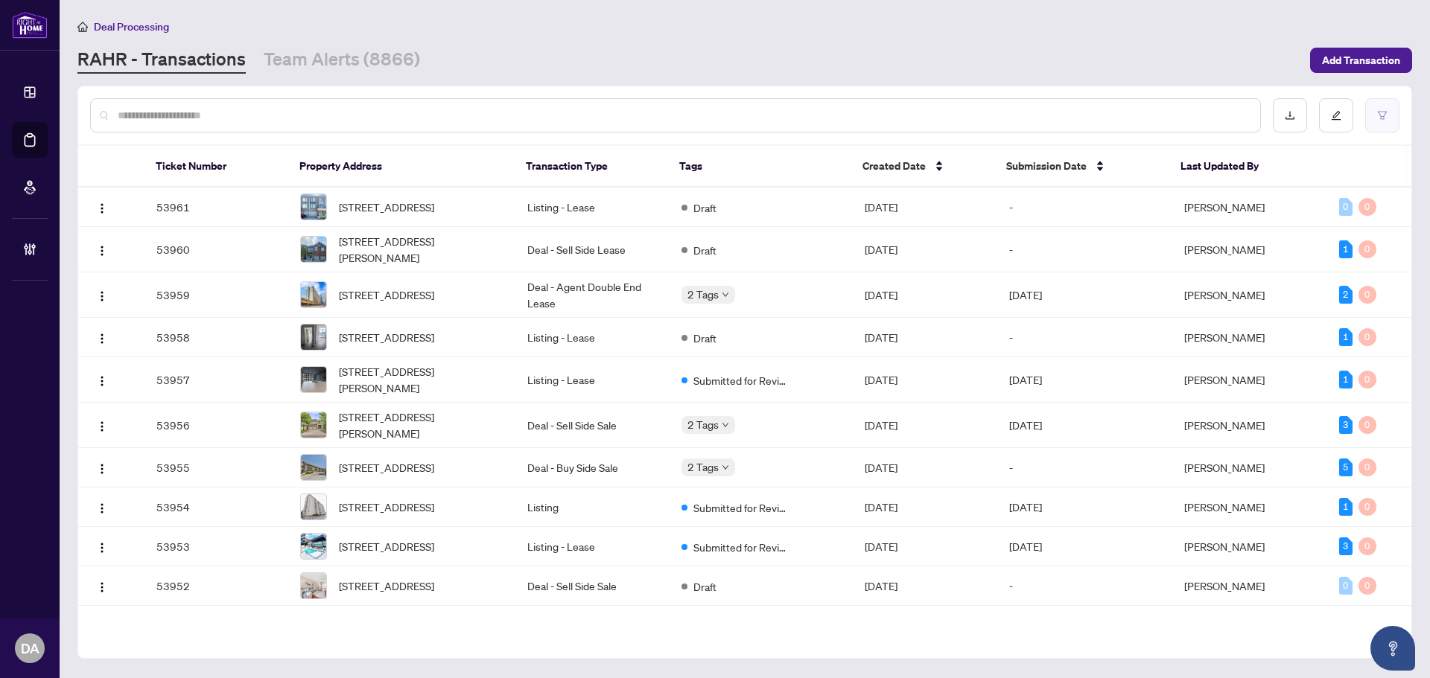
click at [1385, 116] on icon "filter" at bounding box center [1382, 115] width 10 height 10
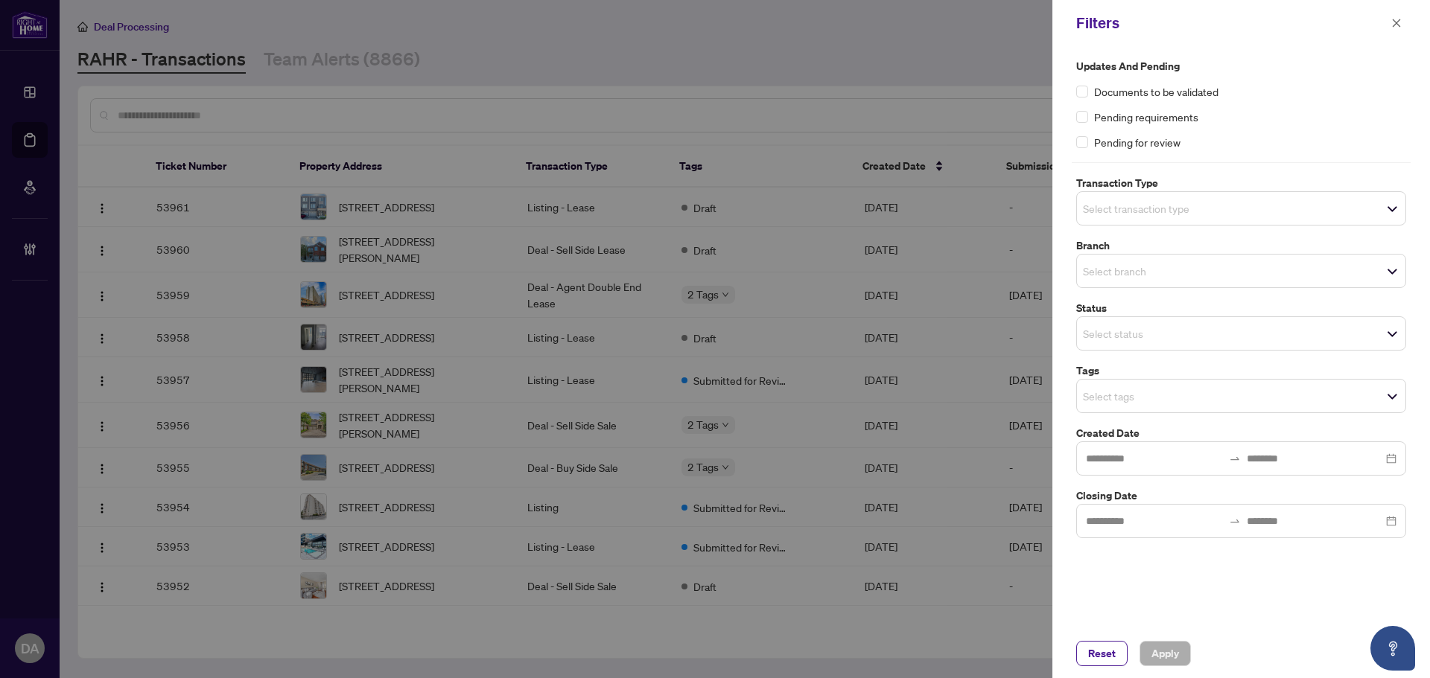
click at [1185, 342] on input "search" at bounding box center [1135, 334] width 104 height 18
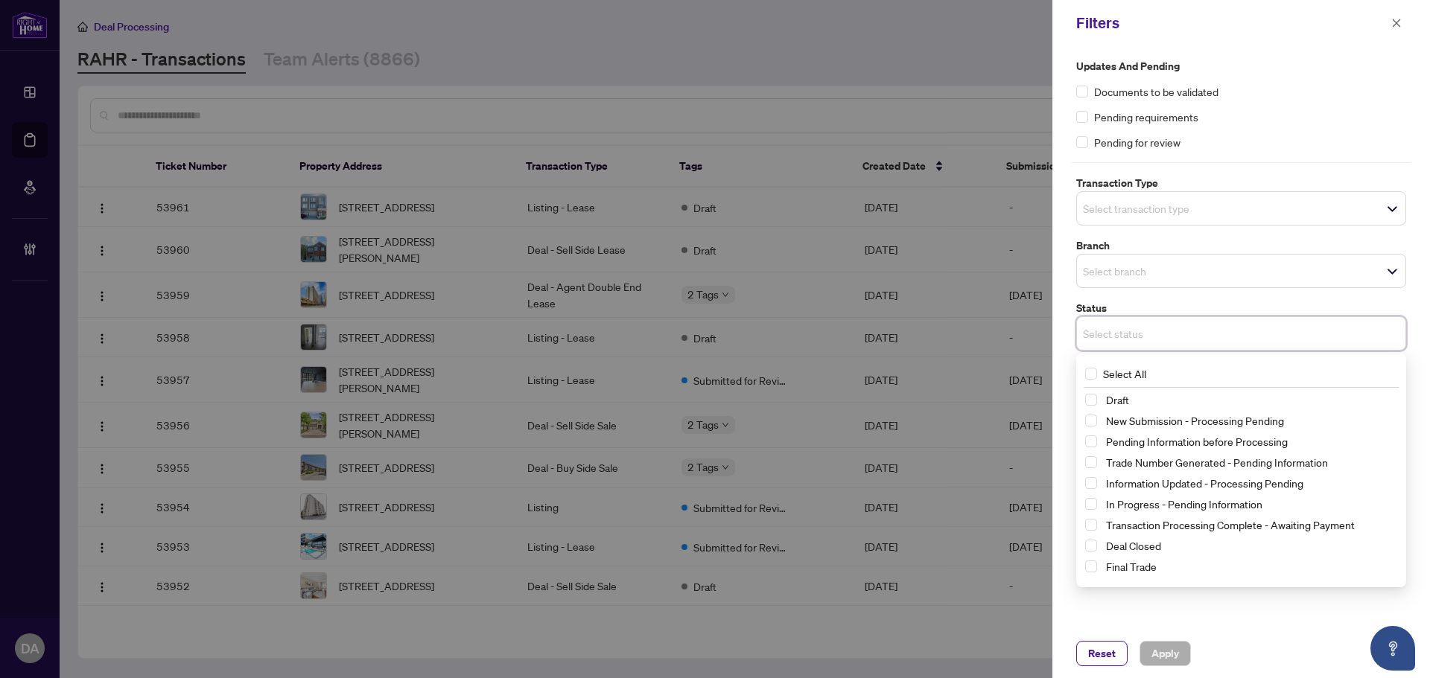
click at [1172, 294] on div "Updates and Pending Documents to be validated Pending requirements Pending for …" at bounding box center [1240, 298] width 339 height 480
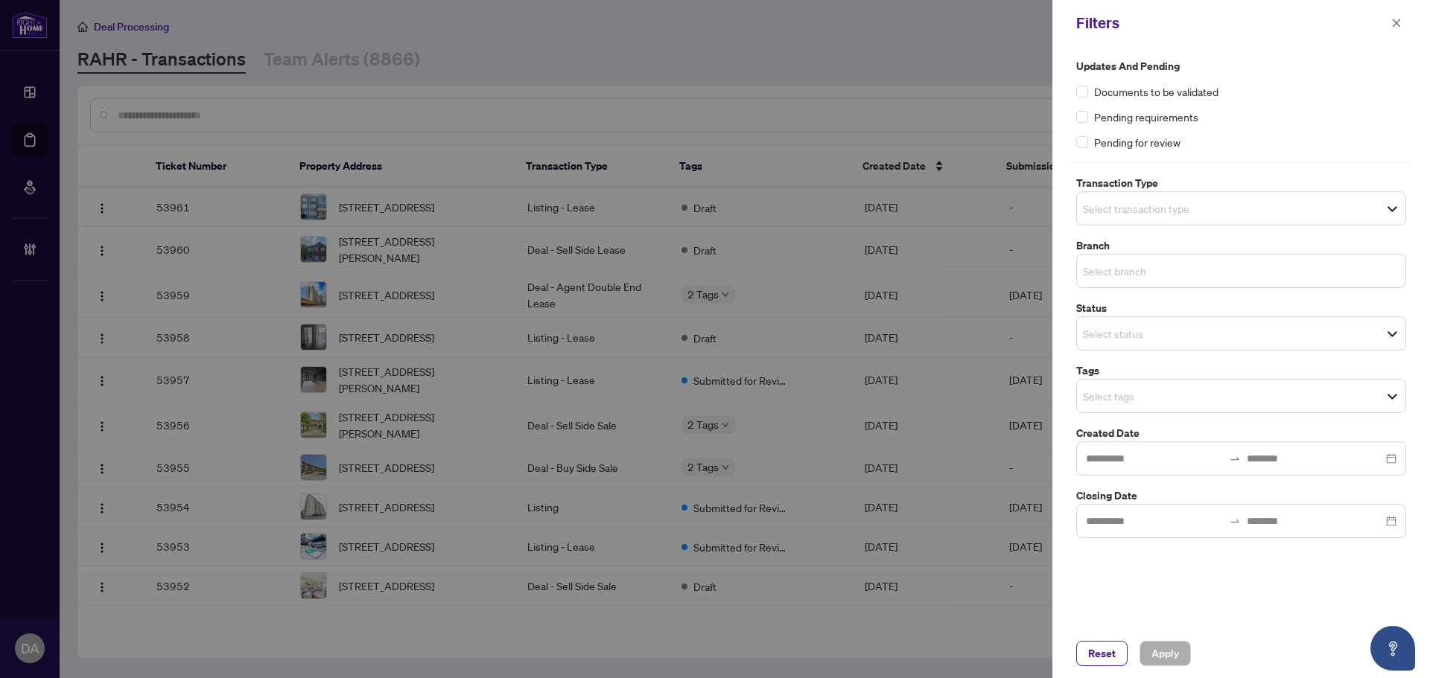
drag, startPoint x: 1189, startPoint y: 275, endPoint x: 1192, endPoint y: 293, distance: 18.1
click at [1187, 275] on input "search" at bounding box center [1135, 271] width 104 height 18
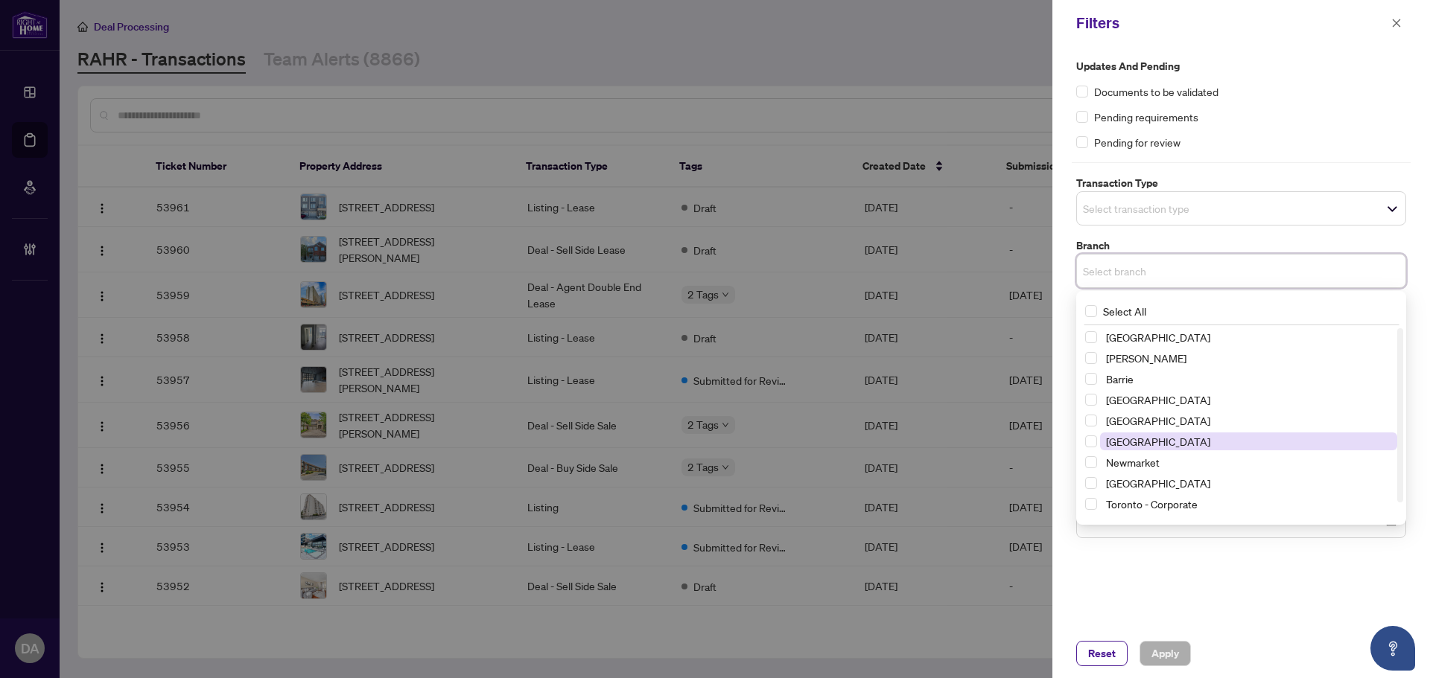
click at [1142, 435] on span "Mississauga" at bounding box center [1158, 441] width 104 height 13
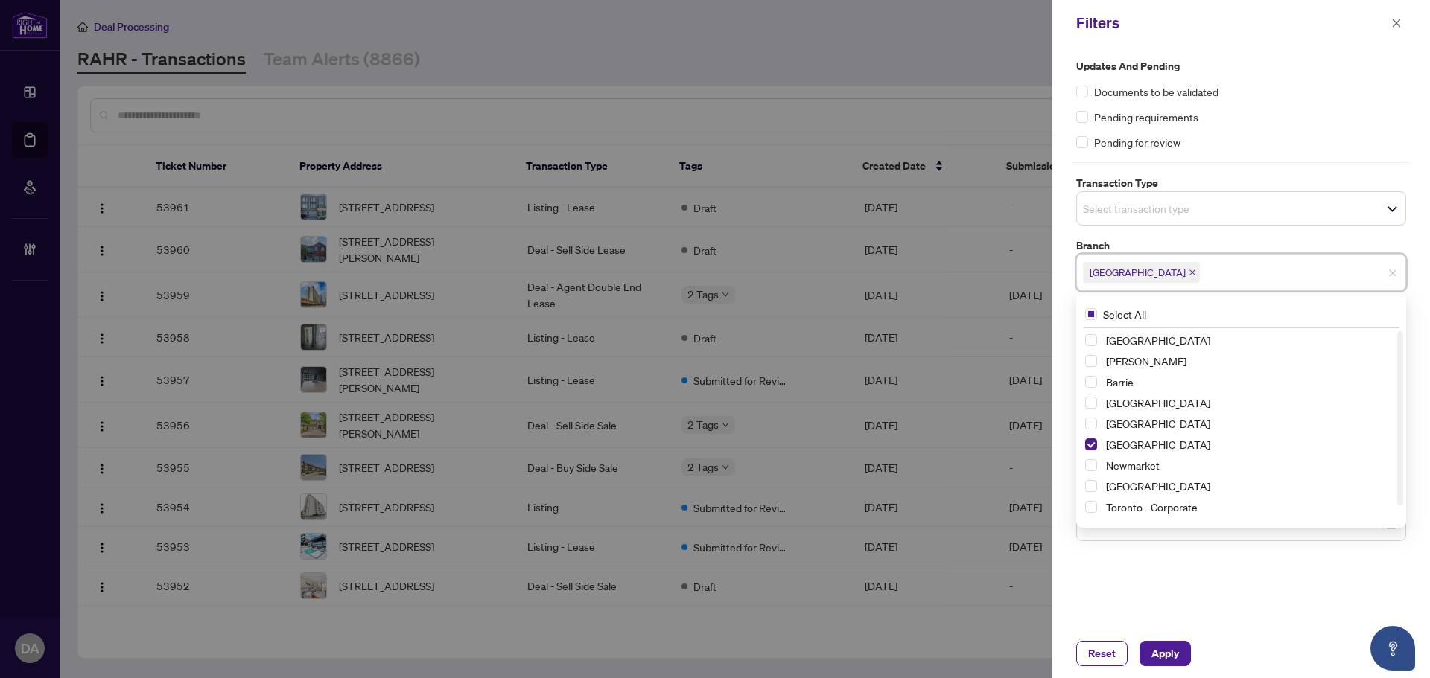
click at [1224, 615] on div "Updates and Pending Documents to be validated Pending requirements Pending for …" at bounding box center [1240, 337] width 377 height 583
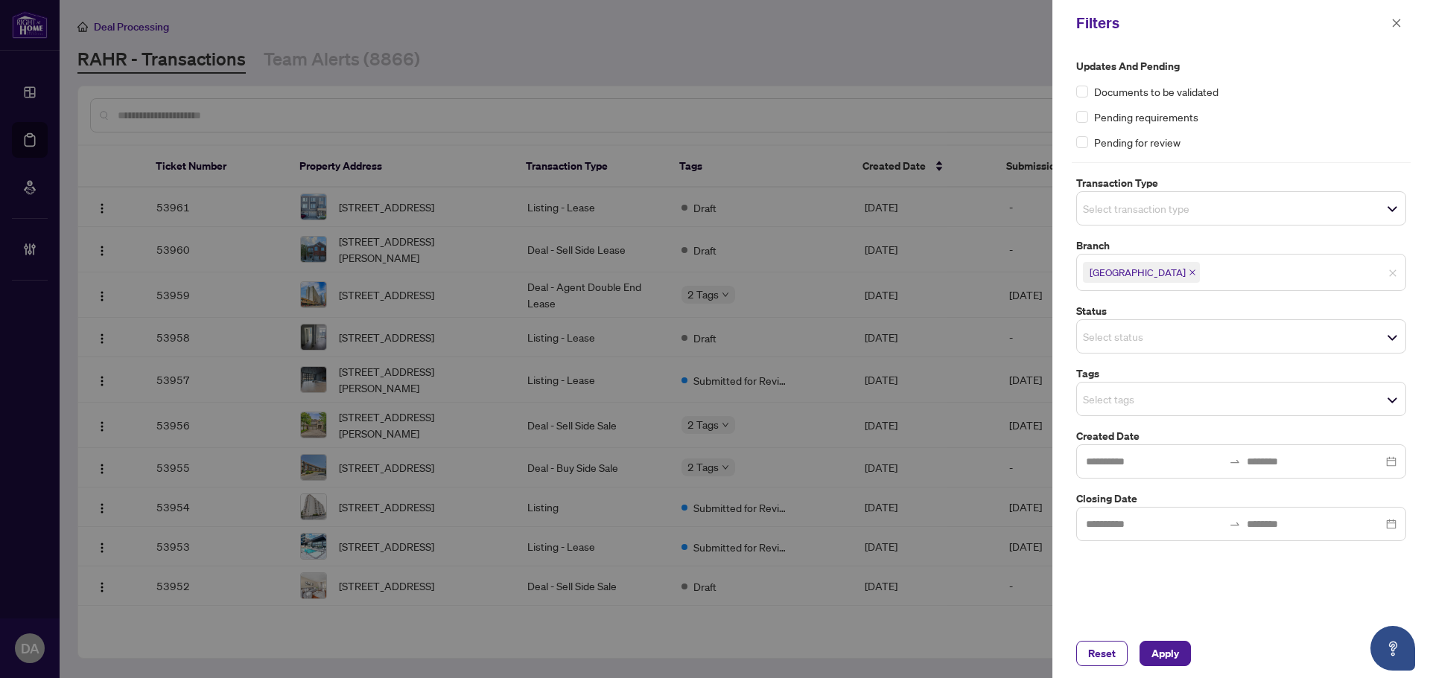
click at [1237, 218] on span "Select transaction type" at bounding box center [1241, 208] width 328 height 21
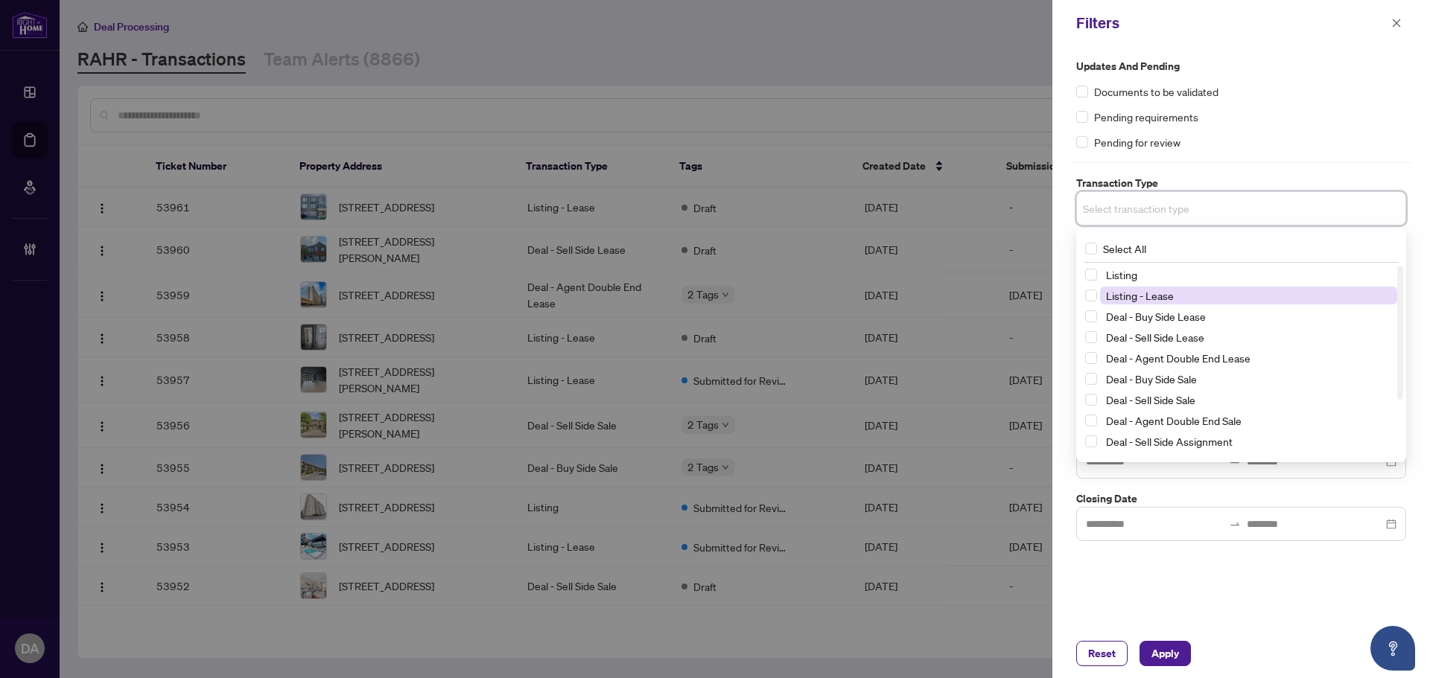
click at [1141, 297] on span "Listing - Lease" at bounding box center [1140, 295] width 68 height 13
click at [1141, 274] on span "Listing" at bounding box center [1248, 278] width 297 height 18
click at [1230, 146] on div "Pending for review" at bounding box center [1241, 142] width 330 height 16
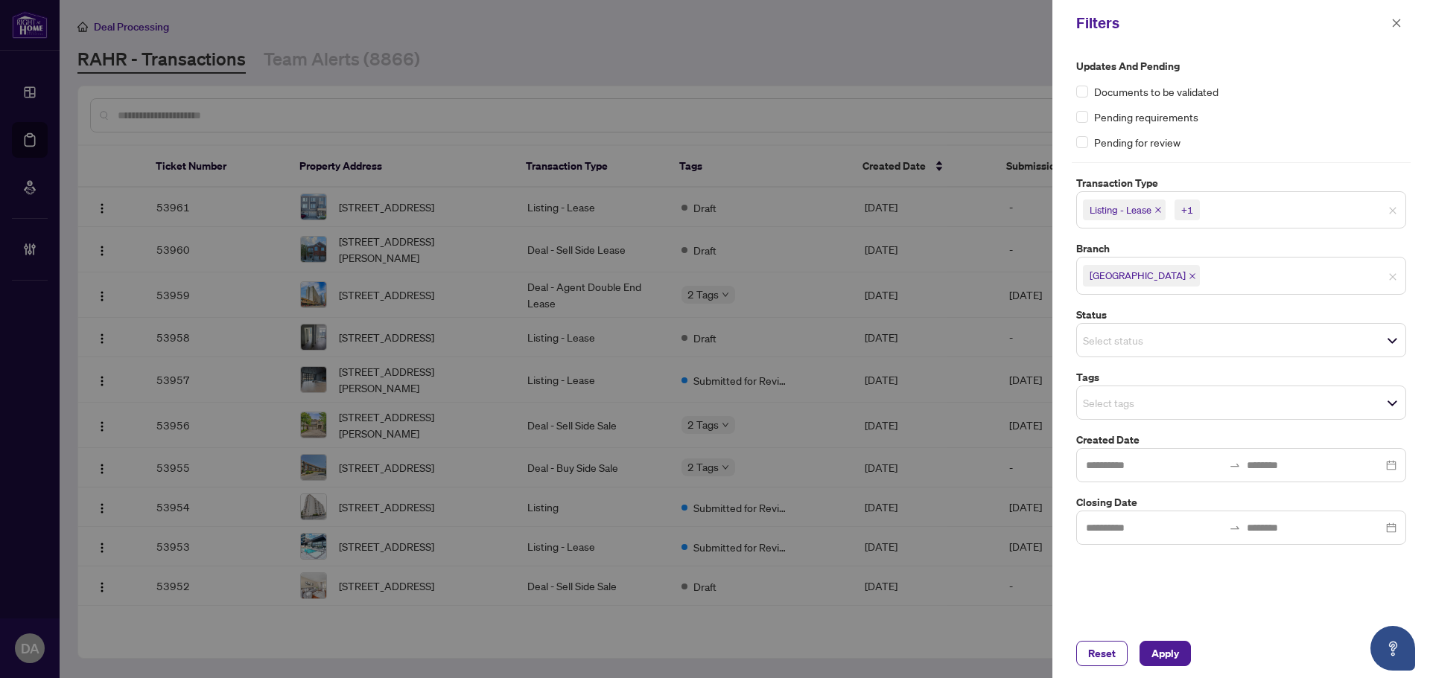
click at [1150, 415] on div "Select tags" at bounding box center [1241, 403] width 330 height 34
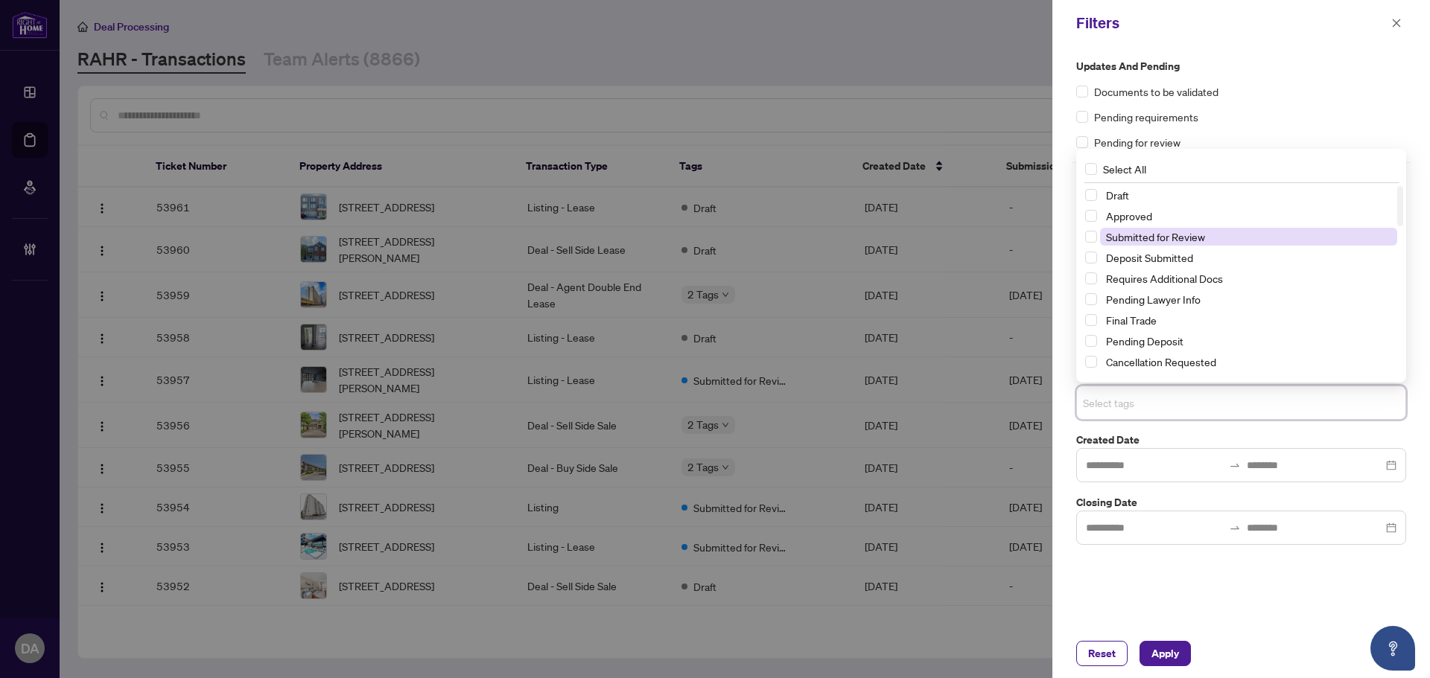
click at [1169, 231] on span "Submitted for Review" at bounding box center [1155, 236] width 99 height 13
click at [1240, 101] on div "Updates and Pending Documents to be validated Pending requirements Pending for …" at bounding box center [1241, 104] width 330 height 92
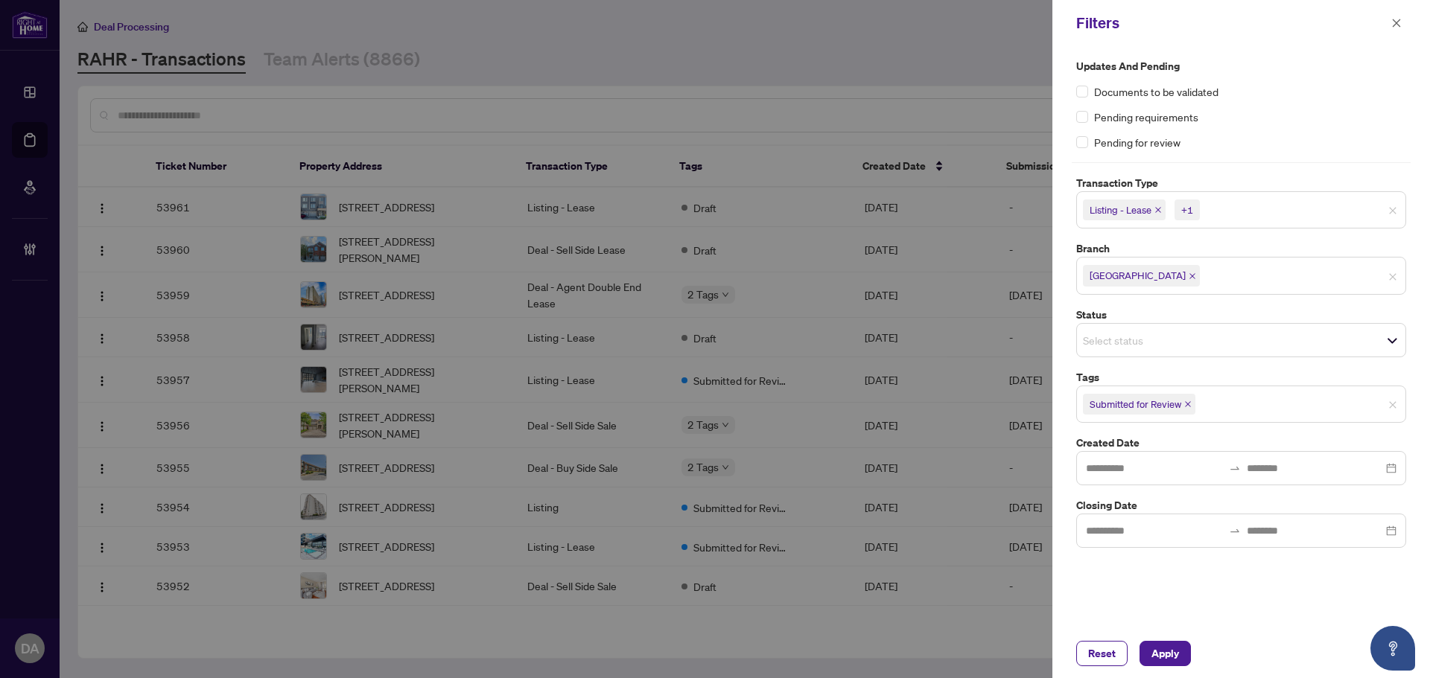
click at [1153, 337] on input "search" at bounding box center [1135, 340] width 104 height 18
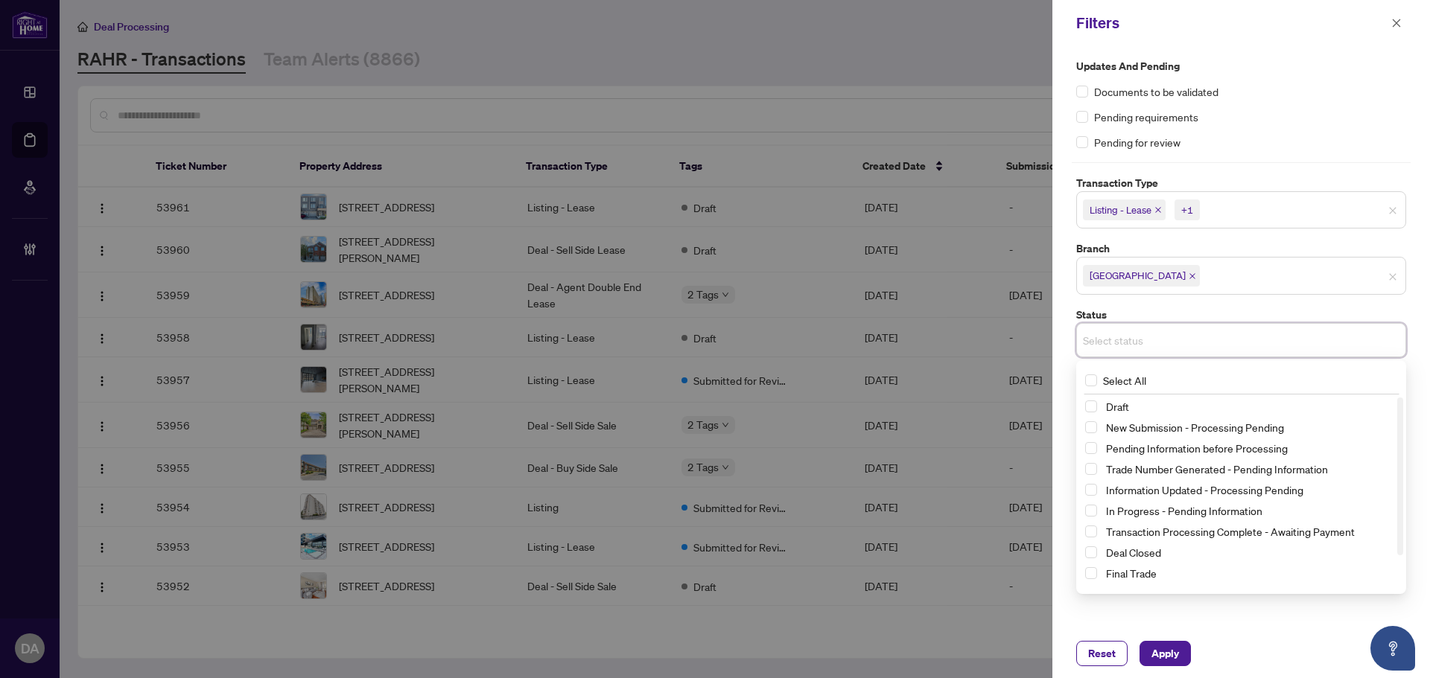
click at [1259, 295] on div "Updates and Pending Documents to be validated Pending requirements Pending for …" at bounding box center [1240, 303] width 339 height 490
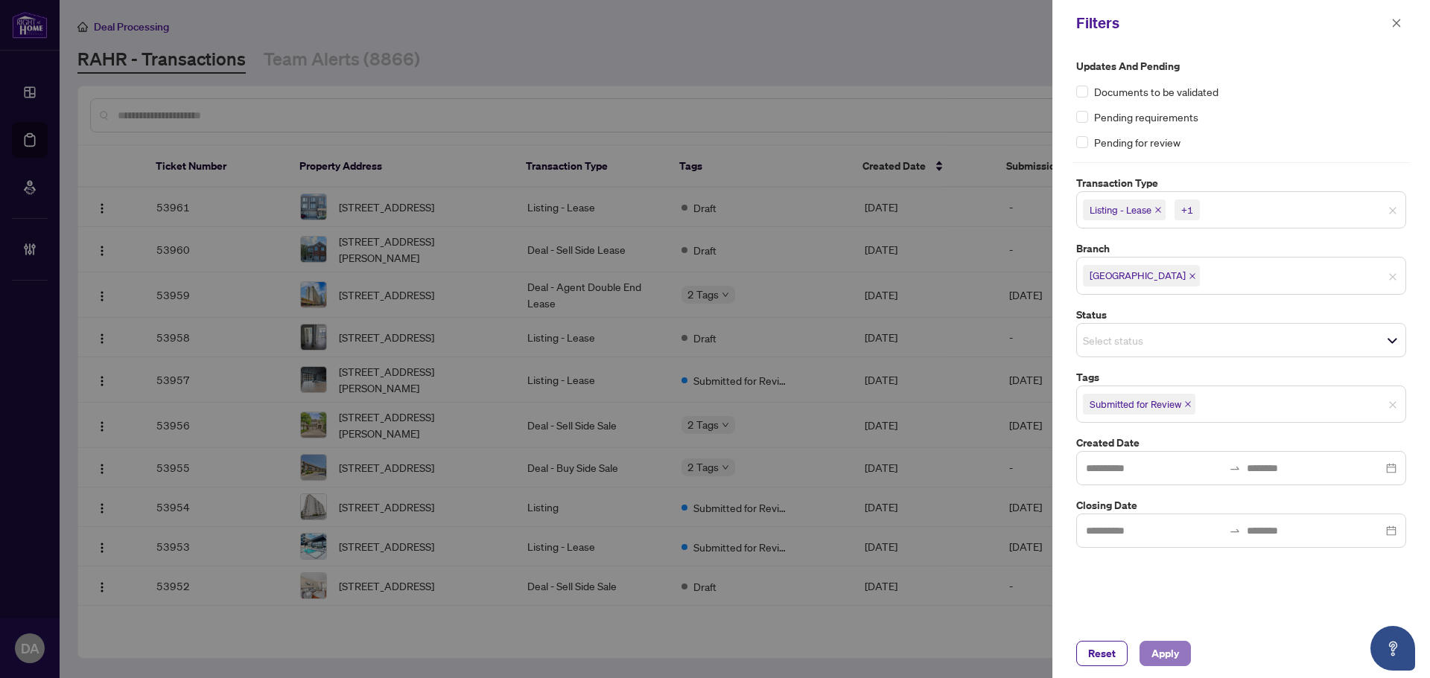
click at [1167, 656] on span "Apply" at bounding box center [1165, 654] width 28 height 24
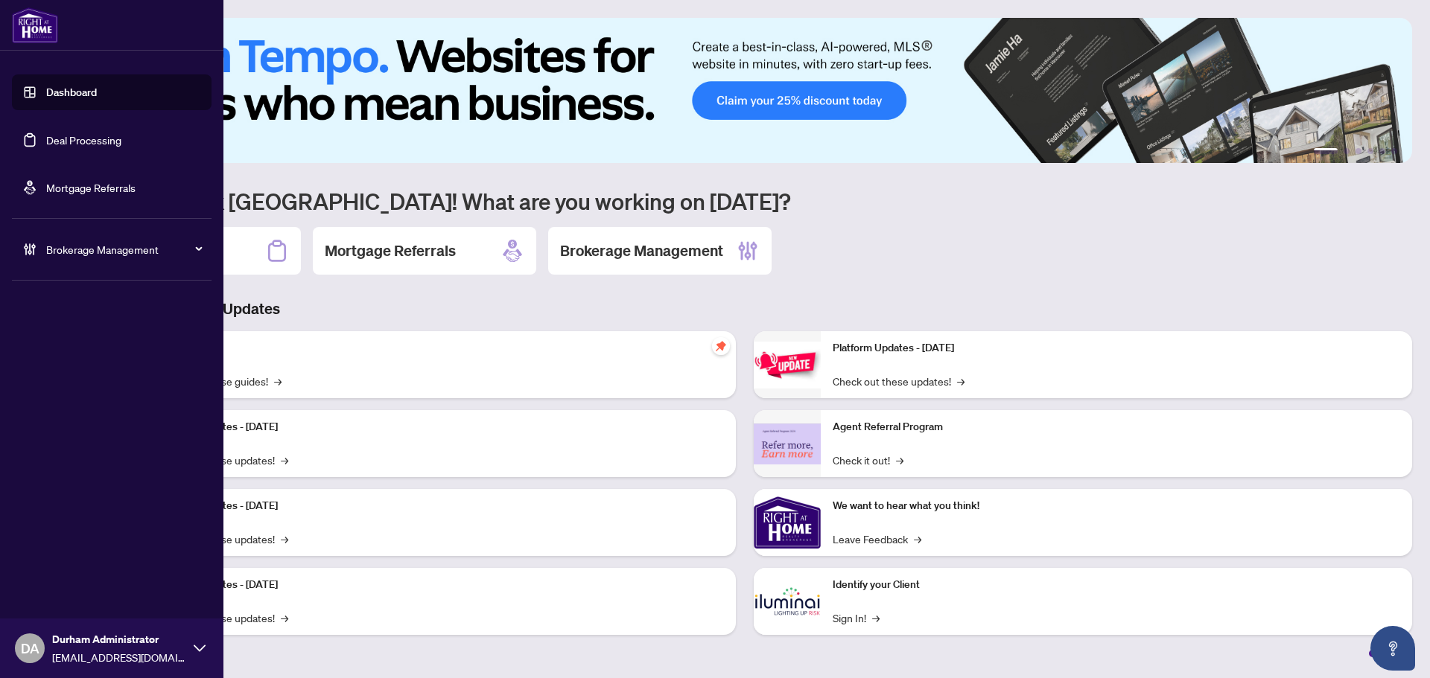
click at [121, 133] on link "Deal Processing" at bounding box center [83, 139] width 75 height 13
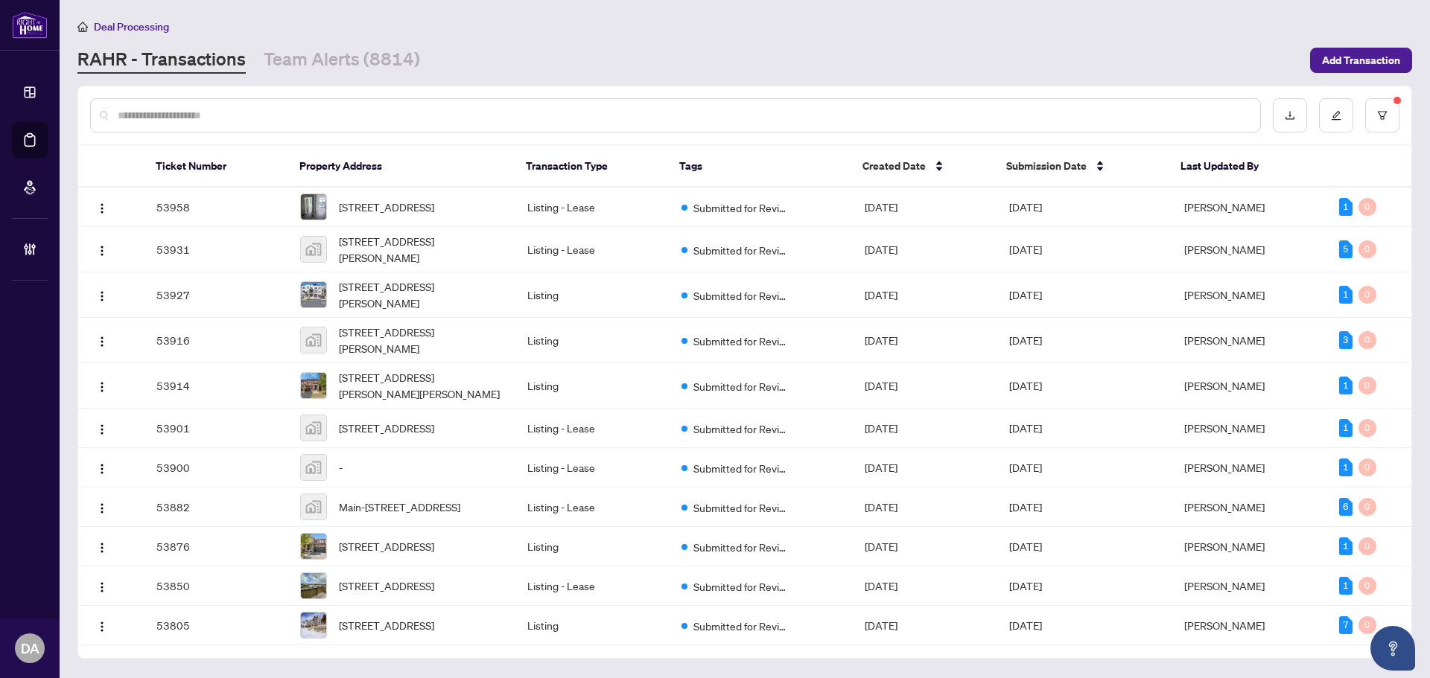
click at [177, 107] on input "text" at bounding box center [683, 115] width 1130 height 16
drag, startPoint x: 181, startPoint y: 112, endPoint x: 584, endPoint y: 0, distance: 418.0
click at [585, 4] on main "Deal Processing RAHR - Transactions Team Alerts (8814) Add Transaction Ticket N…" at bounding box center [745, 339] width 1370 height 678
